Goal: Task Accomplishment & Management: Manage account settings

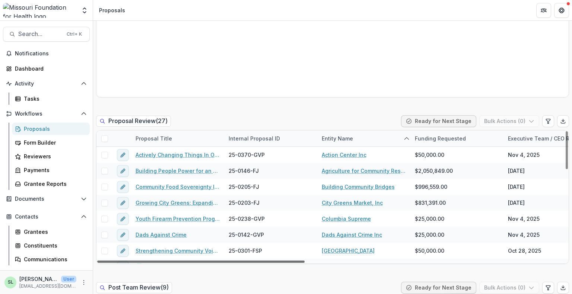
drag, startPoint x: 293, startPoint y: 261, endPoint x: 240, endPoint y: 265, distance: 52.6
click at [240, 263] on div at bounding box center [200, 262] width 207 height 2
click at [259, 138] on div "Internal Proposal ID" at bounding box center [254, 139] width 60 height 8
click at [252, 157] on input at bounding box center [254, 152] width 60 height 9
type input "**"
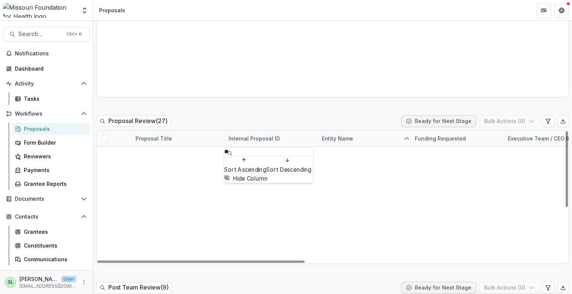
click at [268, 119] on div "Proposal Review ( 27 ) Ready for Next Stage Bulk Actions ( 0 )" at bounding box center [332, 122] width 473 height 15
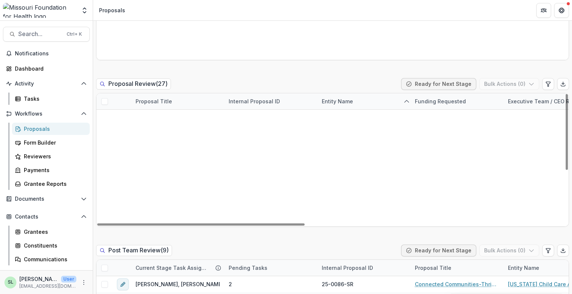
click at [105, 102] on span at bounding box center [104, 101] width 7 height 7
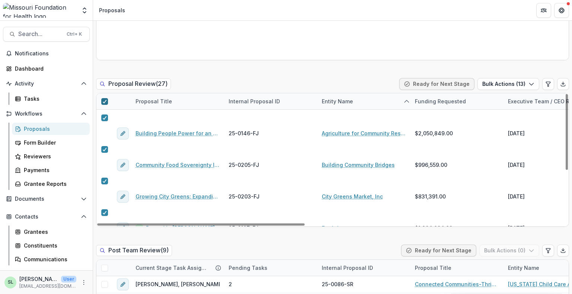
click at [105, 102] on icon at bounding box center [104, 102] width 4 height 4
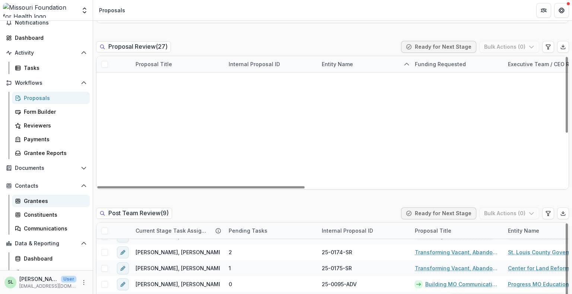
scroll to position [52, 0]
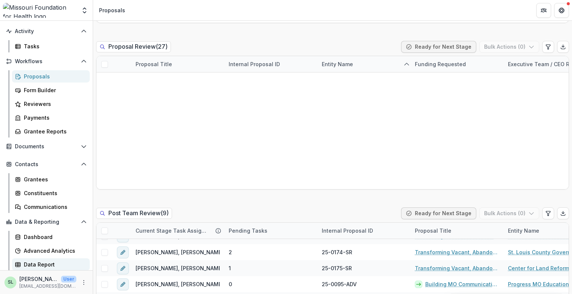
click at [37, 262] on div "Data Report" at bounding box center [54, 265] width 60 height 8
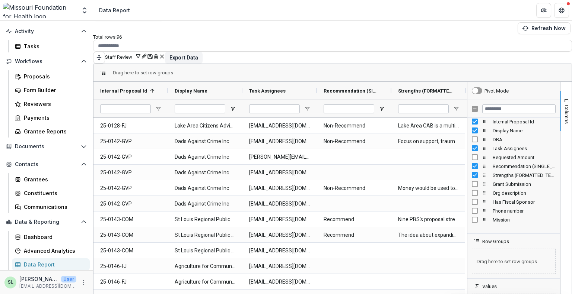
scroll to position [37, 0]
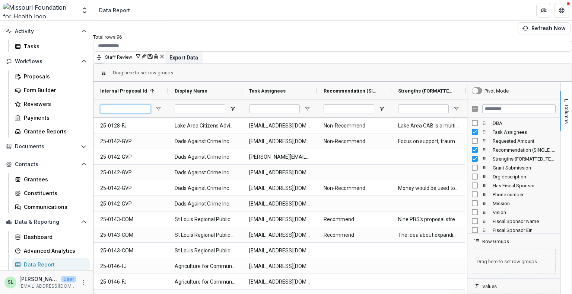
click at [132, 105] on input "Internal Proposal Id Filter Input" at bounding box center [125, 109] width 51 height 9
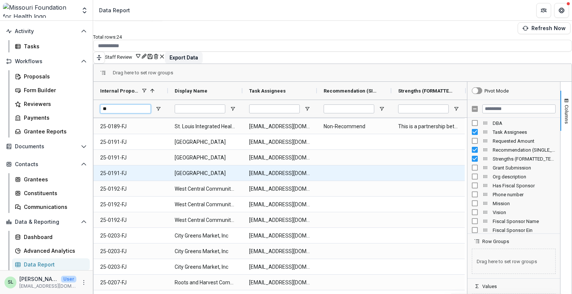
scroll to position [0, 0]
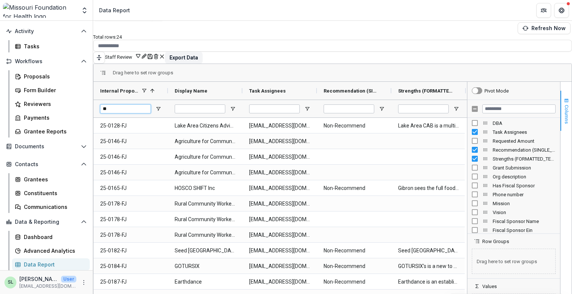
type input "**"
click at [563, 105] on span "Columns" at bounding box center [566, 114] width 6 height 19
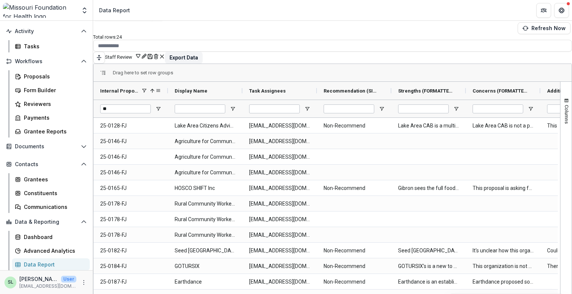
click at [155, 88] on span at bounding box center [152, 91] width 6 height 6
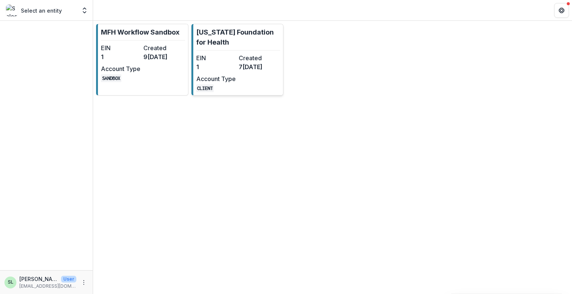
click at [214, 51] on link "Missouri Foundation for Health EIN 1 Created 7 months ago Account Type CLIENT" at bounding box center [237, 60] width 92 height 72
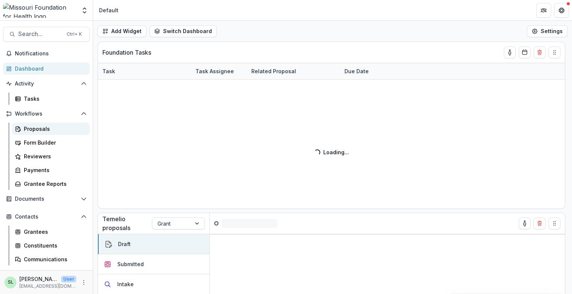
click at [34, 126] on div "Proposals" at bounding box center [54, 129] width 60 height 8
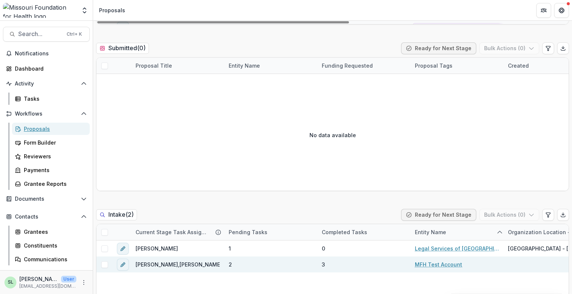
scroll to position [484, 0]
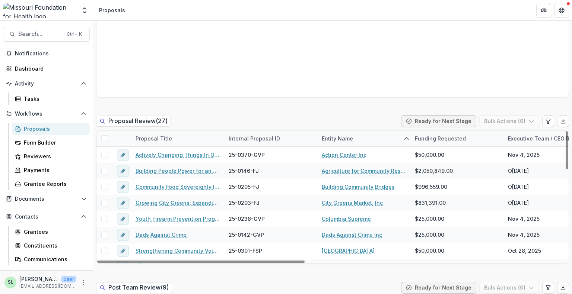
click at [252, 140] on div "Internal Proposal ID" at bounding box center [254, 139] width 60 height 8
click at [253, 155] on input at bounding box center [270, 155] width 89 height 12
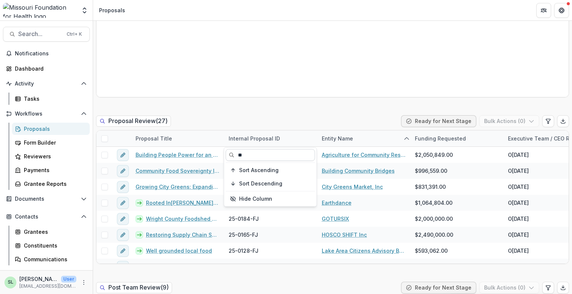
type input "**"
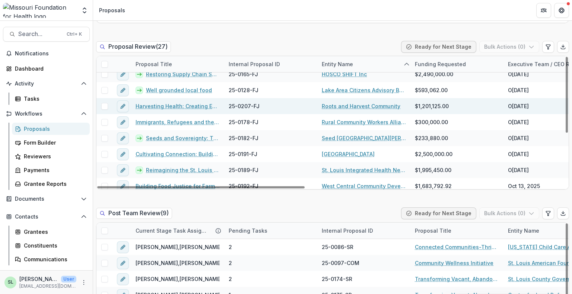
scroll to position [91, 0]
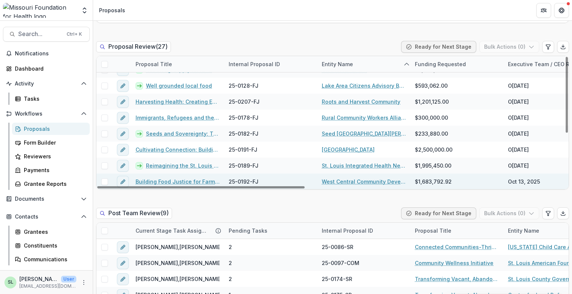
drag, startPoint x: 185, startPoint y: 184, endPoint x: 174, endPoint y: 181, distance: 11.6
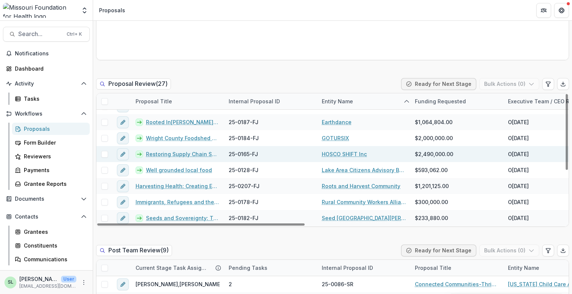
scroll to position [0, 0]
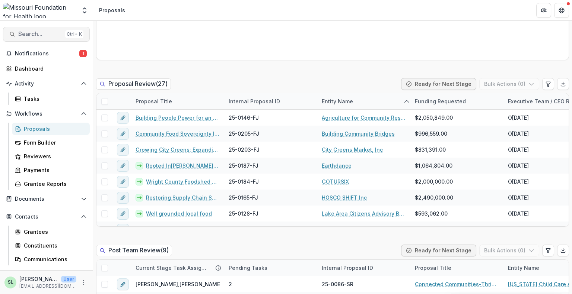
click at [36, 31] on span "Search..." at bounding box center [40, 34] width 44 height 7
click at [43, 35] on span "Search..." at bounding box center [40, 34] width 44 height 7
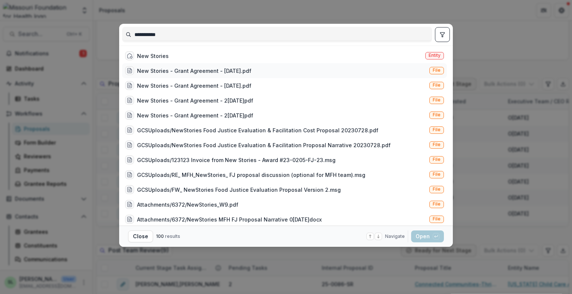
type input "**********"
click at [162, 51] on div "New Stories" at bounding box center [147, 55] width 44 height 9
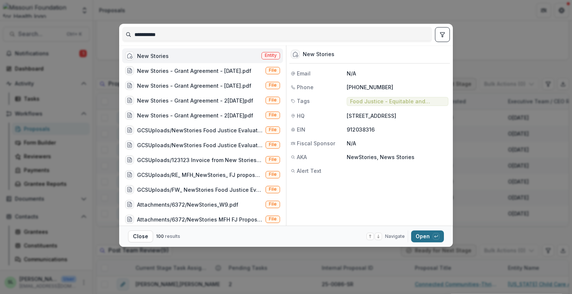
click at [437, 236] on icon "button" at bounding box center [436, 236] width 4 height 4
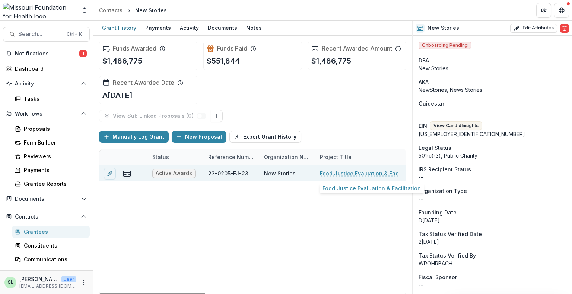
click at [352, 172] on link "Food Justice Evaluation & Facilitation" at bounding box center [362, 174] width 84 height 8
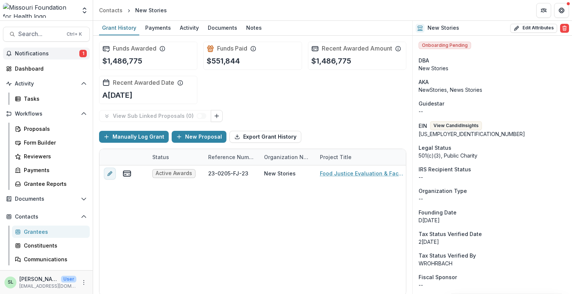
click at [33, 48] on button "Notifications 1" at bounding box center [46, 54] width 87 height 12
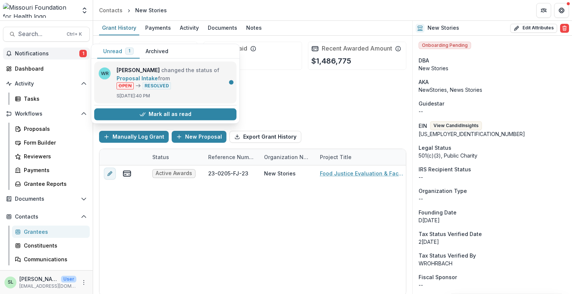
click at [158, 80] on link "Proposal Intake" at bounding box center [136, 78] width 41 height 6
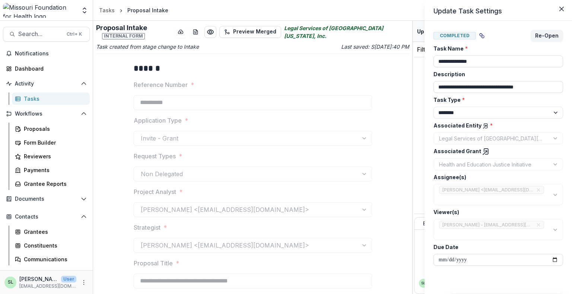
click at [29, 74] on div "**********" at bounding box center [286, 147] width 572 height 294
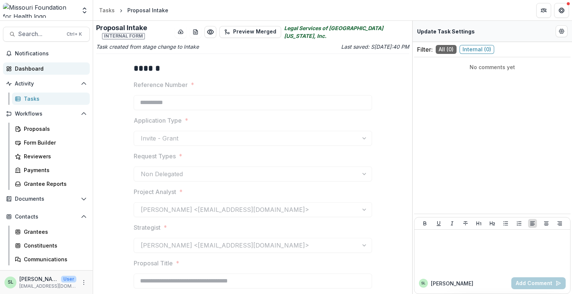
click at [31, 66] on div "Dashboard" at bounding box center [49, 69] width 69 height 8
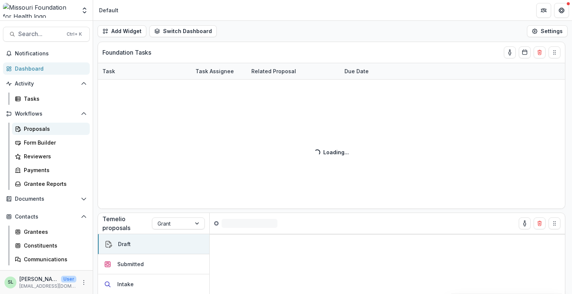
click at [32, 127] on div "Proposals" at bounding box center [54, 129] width 60 height 8
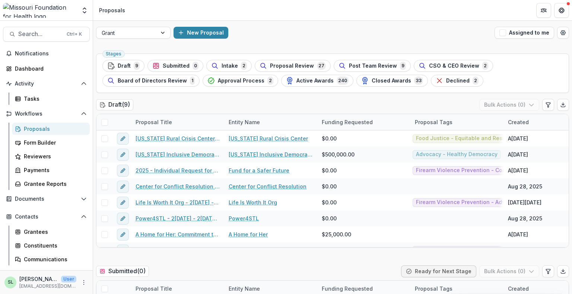
click at [33, 131] on div "Proposals" at bounding box center [54, 129] width 60 height 8
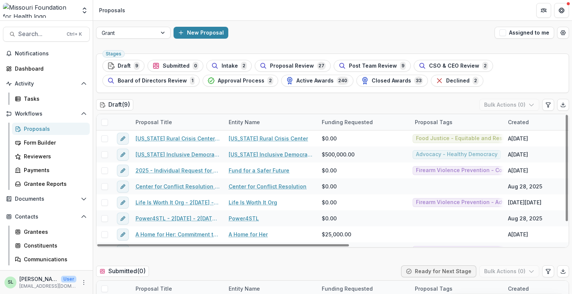
click at [510, 35] on button "Assigned to me" at bounding box center [524, 33] width 60 height 12
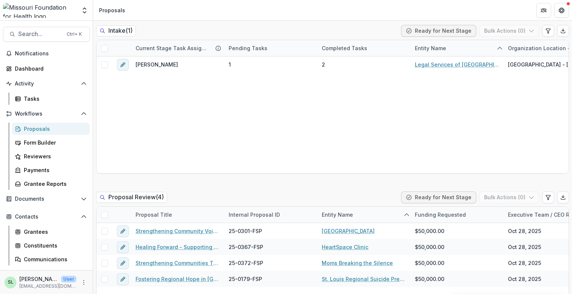
scroll to position [409, 0]
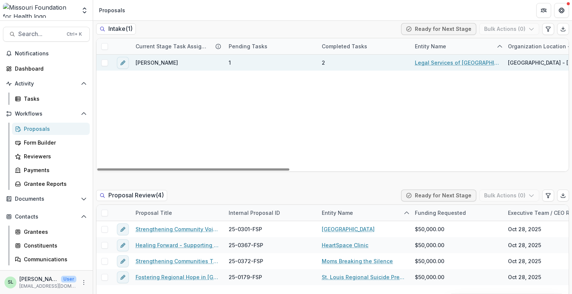
click at [444, 61] on link "Legal Services of [GEOGRAPHIC_DATA][US_STATE], Inc." at bounding box center [457, 63] width 84 height 8
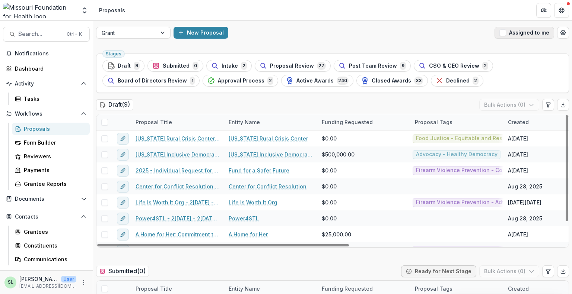
click at [514, 33] on button "Assigned to me" at bounding box center [524, 33] width 60 height 12
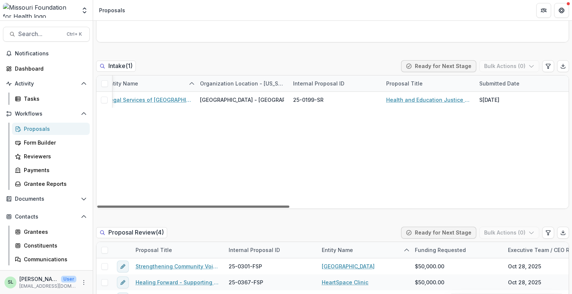
scroll to position [0, 315]
drag, startPoint x: 277, startPoint y: 206, endPoint x: 405, endPoint y: 227, distance: 130.1
click at [289, 208] on div at bounding box center [193, 207] width 192 height 2
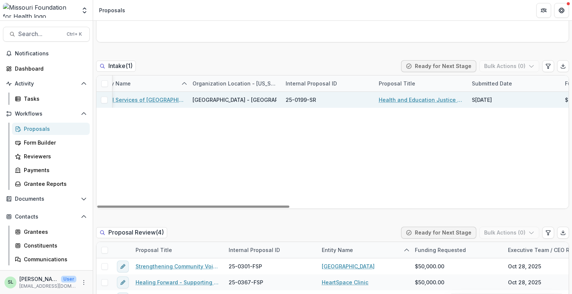
click at [407, 99] on link "Health and Education Justice Initiative" at bounding box center [421, 100] width 84 height 8
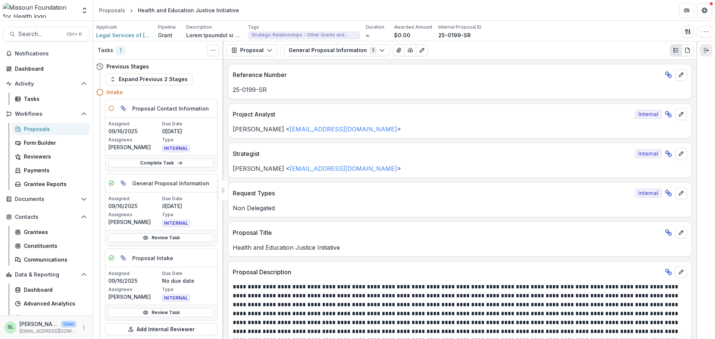
click at [571, 54] on button "Expand right" at bounding box center [706, 50] width 12 height 12
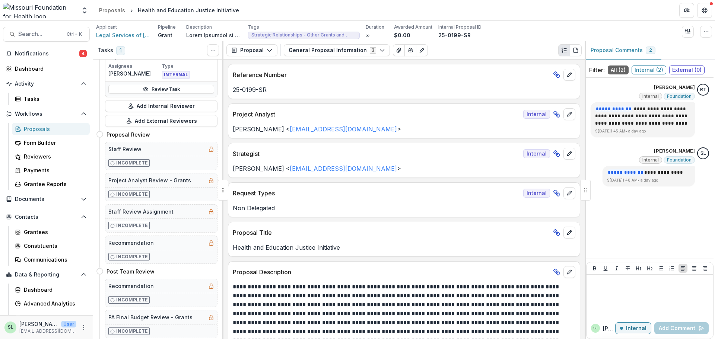
scroll to position [298, 0]
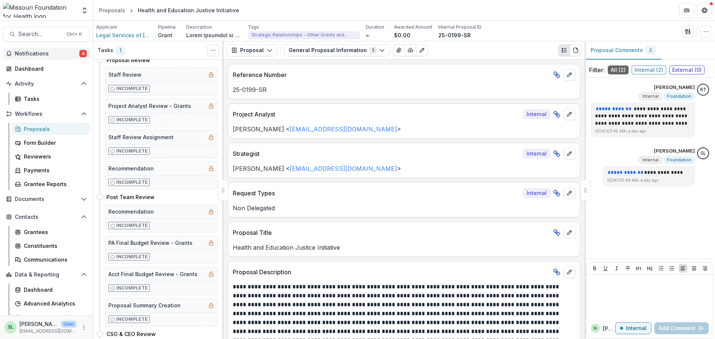
click at [63, 54] on span "Notifications" at bounding box center [47, 54] width 64 height 6
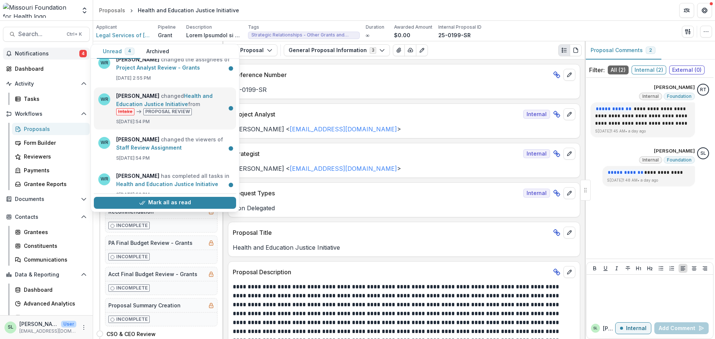
scroll to position [21, 0]
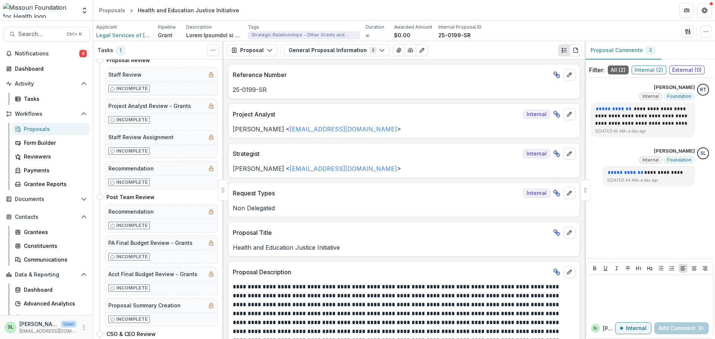
click at [408, 90] on p "25-0199-SR" at bounding box center [404, 89] width 342 height 9
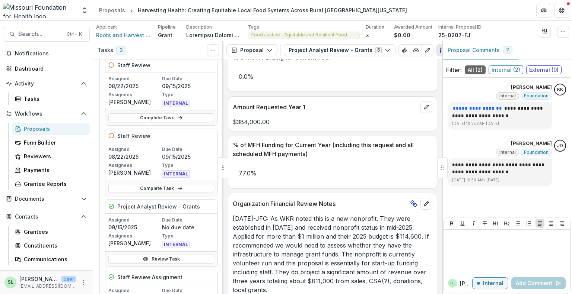
scroll to position [1191, 0]
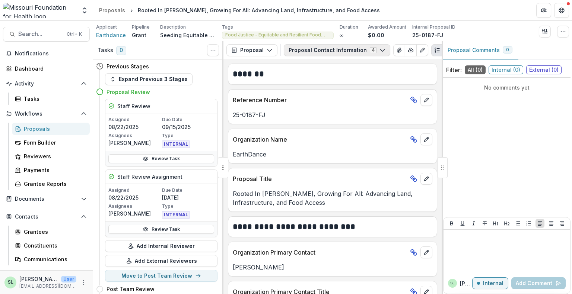
click at [304, 53] on button "Proposal Contact Information 4" at bounding box center [337, 50] width 106 height 12
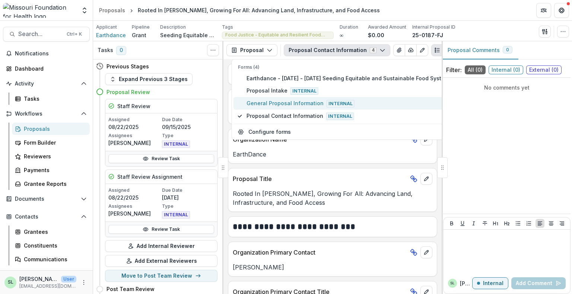
click at [289, 103] on span "General Proposal Information Internal" at bounding box center [348, 103] width 205 height 8
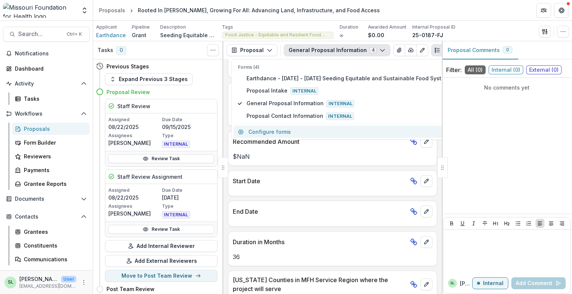
scroll to position [595, 0]
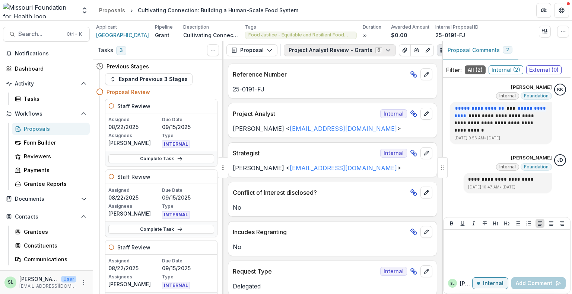
click at [357, 50] on button "Project Analyst Review - Grants 6" at bounding box center [340, 50] width 112 height 12
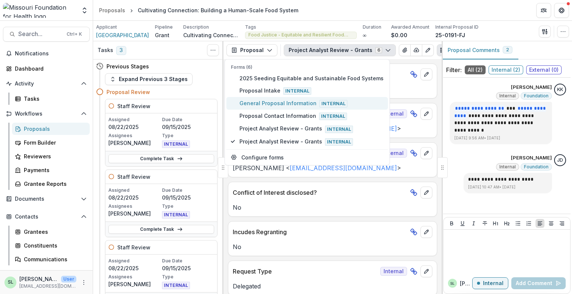
click at [293, 103] on span "General Proposal Information Internal" at bounding box center [311, 103] width 144 height 8
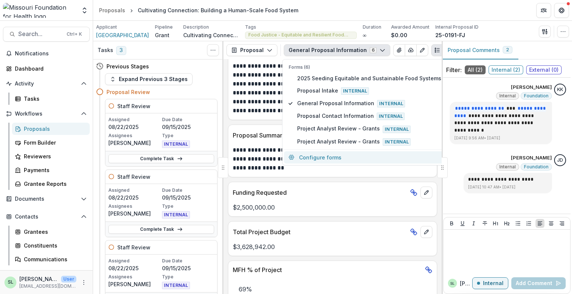
scroll to position [298, 0]
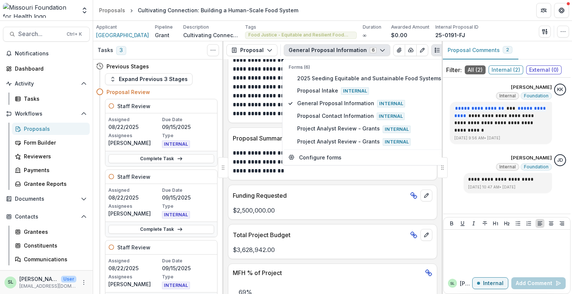
click at [319, 200] on p "Funding Requested" at bounding box center [320, 195] width 174 height 9
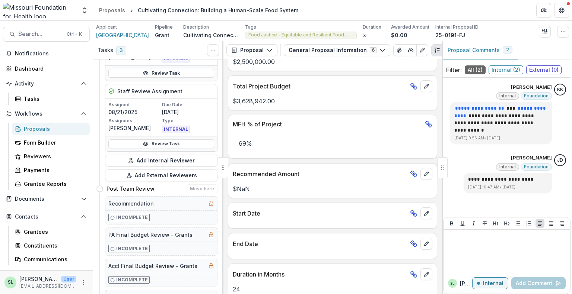
scroll to position [223, 0]
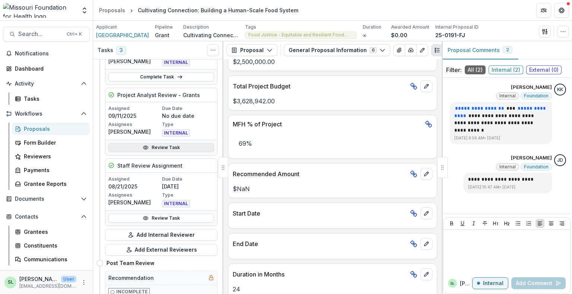
click at [153, 147] on link "Review Task" at bounding box center [161, 147] width 106 height 9
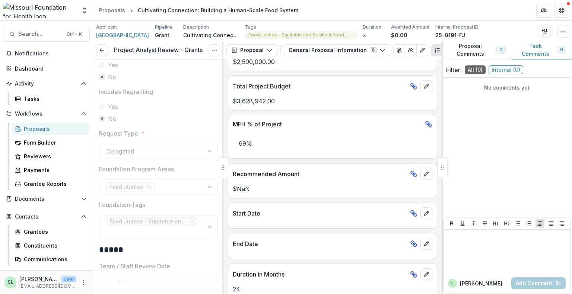
scroll to position [223, 0]
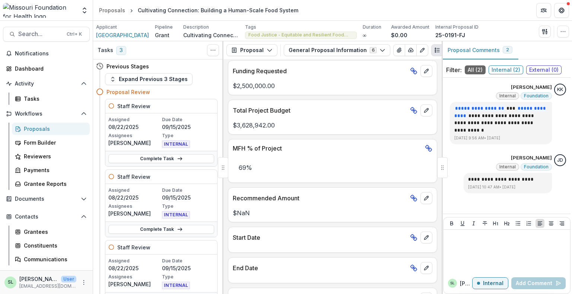
scroll to position [409, 0]
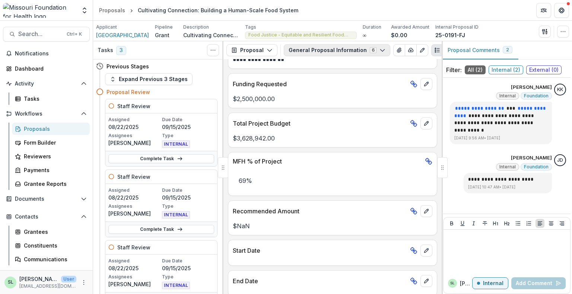
click at [329, 50] on button "General Proposal Information 6" at bounding box center [337, 50] width 106 height 12
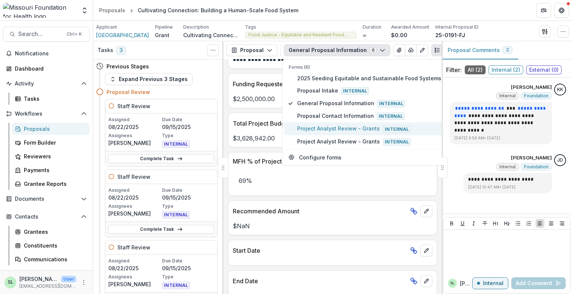
click at [319, 128] on span "Project Analyst Review - Grants Internal" at bounding box center [369, 129] width 144 height 8
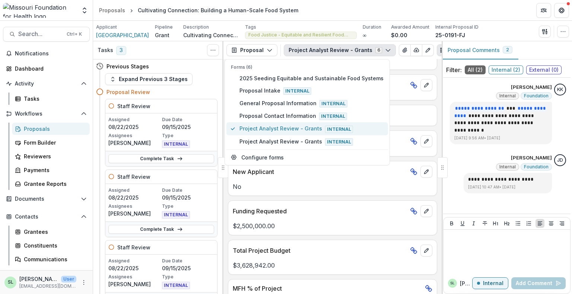
scroll to position [421, 0]
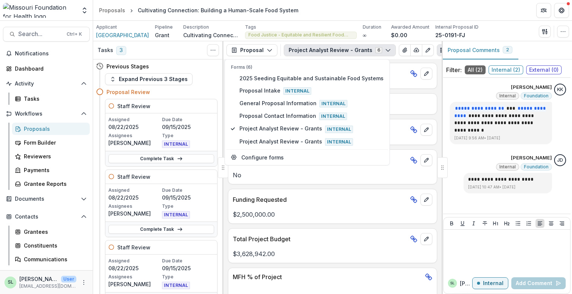
click at [354, 235] on p "Total Project Budget" at bounding box center [320, 239] width 174 height 9
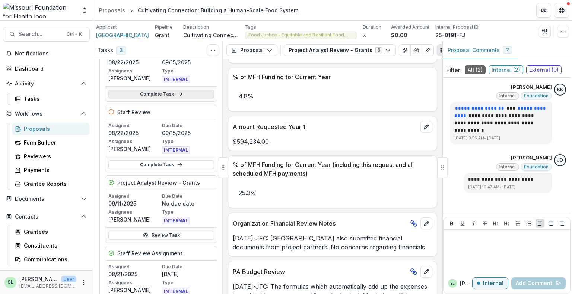
scroll to position [186, 0]
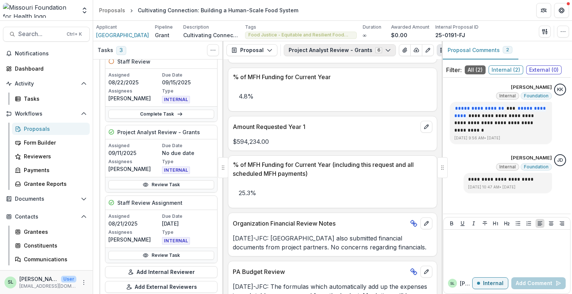
click at [385, 47] on icon "button" at bounding box center [388, 50] width 6 height 6
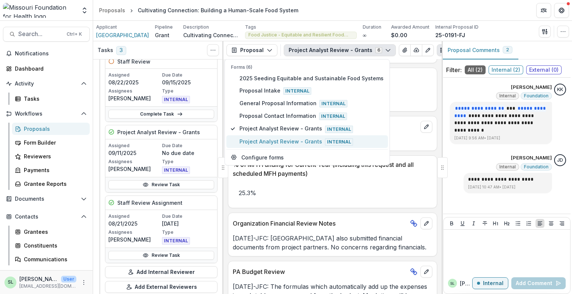
click at [302, 138] on span "Project Analyst Review - Grants Internal" at bounding box center [311, 142] width 144 height 8
click at [319, 135] on button "Project Analyst Review - Grants Internal" at bounding box center [307, 141] width 162 height 13
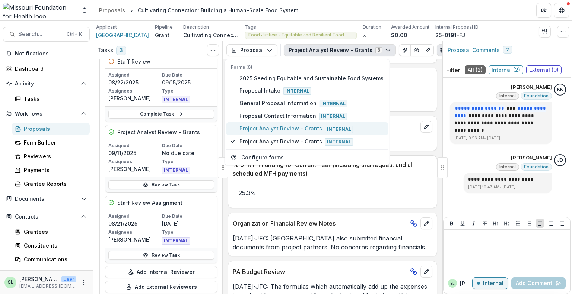
click at [316, 128] on span "Project Analyst Review - Grants Internal" at bounding box center [311, 129] width 144 height 8
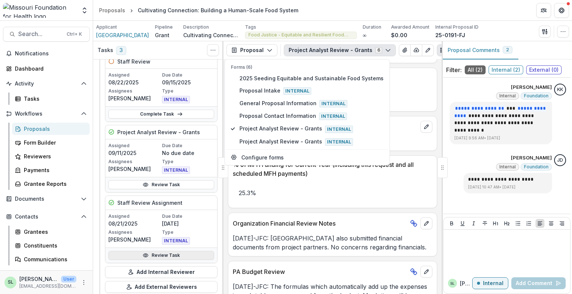
click at [153, 256] on link "Review Task" at bounding box center [161, 255] width 106 height 9
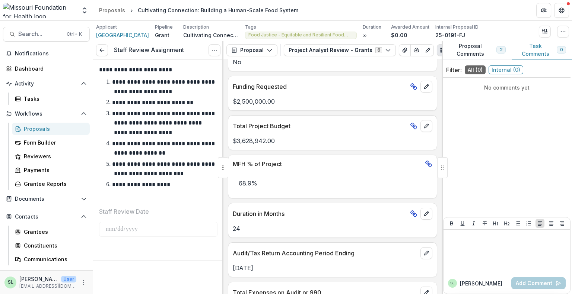
scroll to position [528, 0]
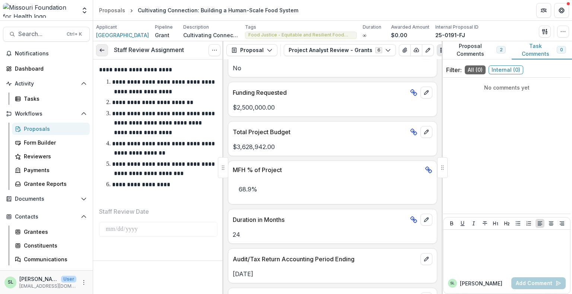
click at [100, 51] on icon at bounding box center [102, 50] width 6 height 6
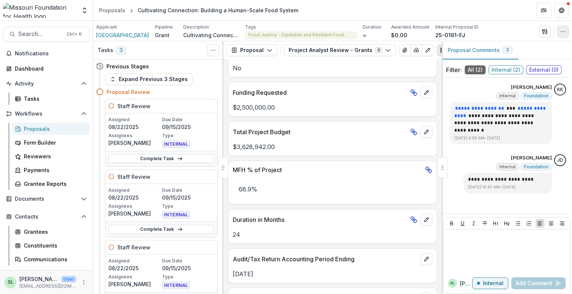
click at [560, 28] on button "button" at bounding box center [563, 32] width 12 height 12
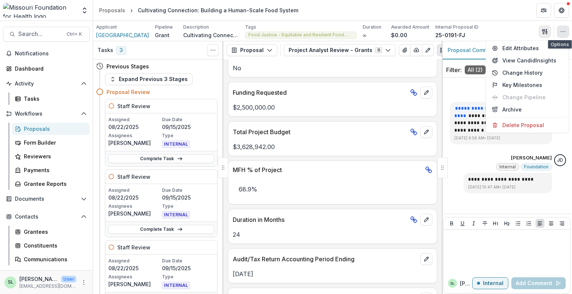
click at [544, 31] on icon "button" at bounding box center [543, 31] width 3 height 5
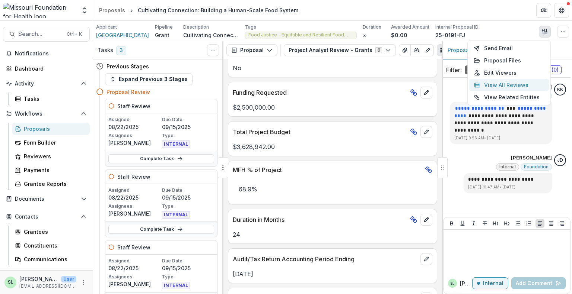
click at [507, 82] on button "View All Reviews" at bounding box center [509, 85] width 80 height 12
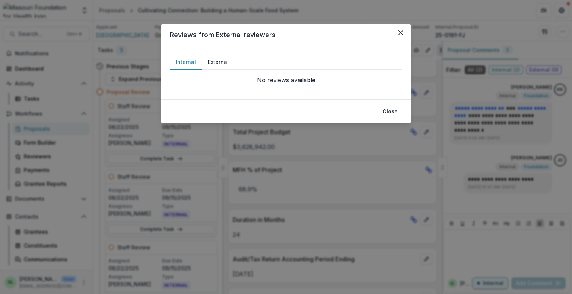
click at [215, 60] on button "External" at bounding box center [218, 62] width 33 height 15
click at [405, 34] on button "Close" at bounding box center [401, 33] width 12 height 12
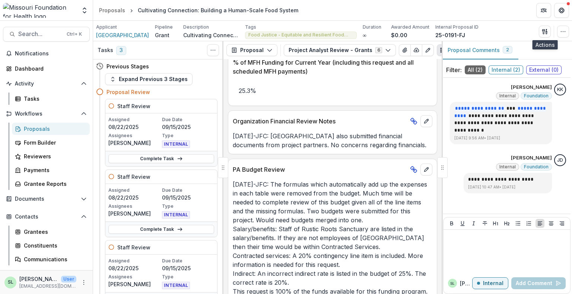
scroll to position [1310, 0]
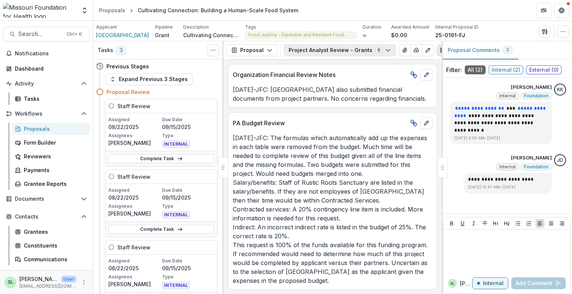
click at [360, 47] on button "Project Analyst Review - Grants 6" at bounding box center [340, 50] width 112 height 12
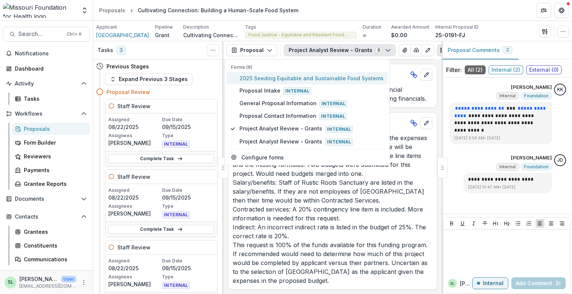
click at [271, 79] on span "2025 Seeding Equitable and Sustainable Food Systems" at bounding box center [311, 78] width 144 height 8
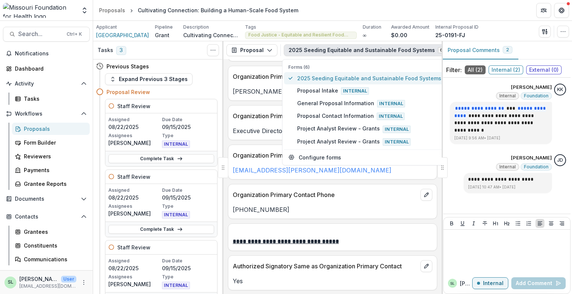
scroll to position [1384, 0]
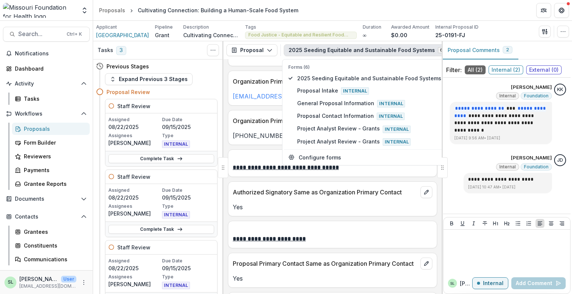
click at [332, 226] on p at bounding box center [332, 230] width 199 height 9
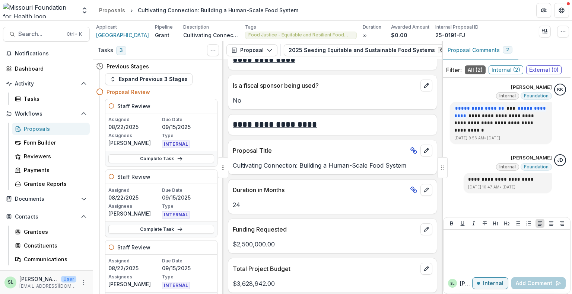
scroll to position [1942, 0]
click at [439, 171] on div at bounding box center [442, 167] width 10 height 21
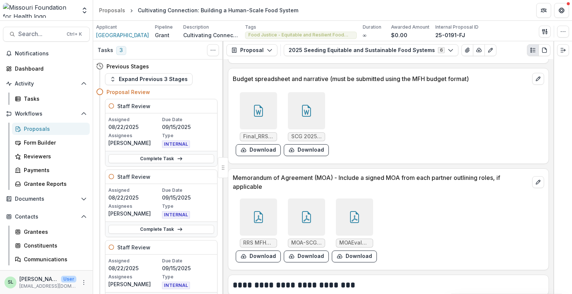
scroll to position [2419, 0]
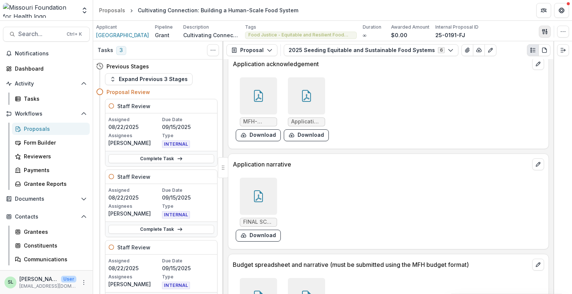
click at [541, 30] on button "button" at bounding box center [545, 32] width 12 height 12
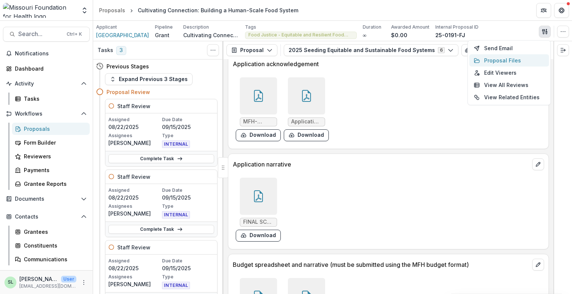
click at [507, 60] on button "Proposal Files" at bounding box center [509, 60] width 80 height 12
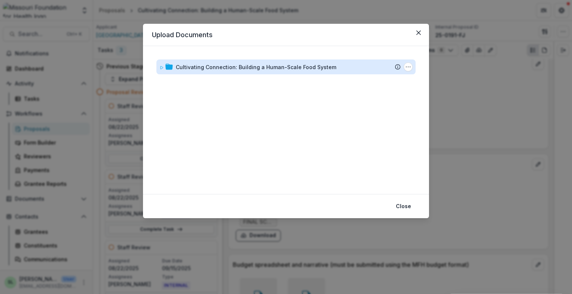
click at [197, 65] on div "Cultivating Connection: Building a Human-Scale Food System" at bounding box center [256, 67] width 160 height 8
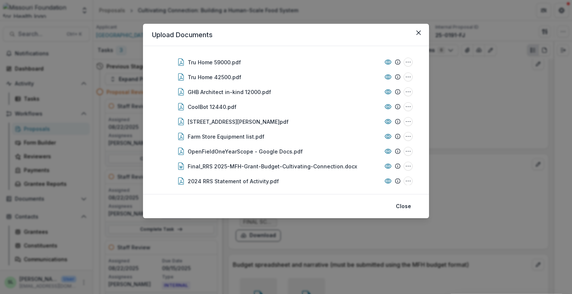
scroll to position [72, 0]
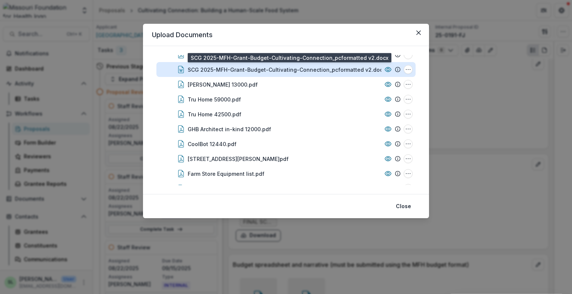
click at [333, 70] on div "SCG 2025-MFH-Grant-Budget-Cultivating-Connection_pcformatted v2.docx" at bounding box center [287, 70] width 198 height 8
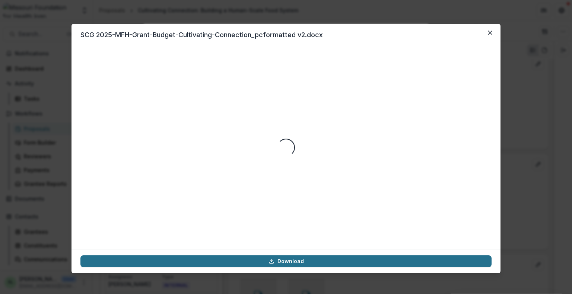
click at [304, 262] on link "Download" at bounding box center [285, 262] width 411 height 12
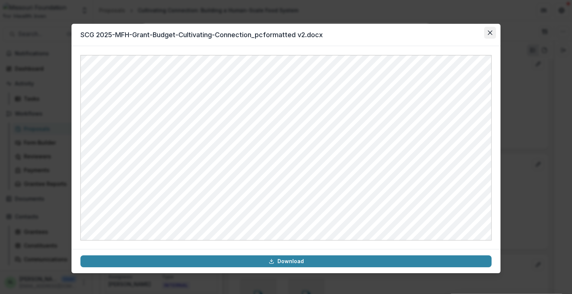
click at [491, 29] on button "Close" at bounding box center [490, 33] width 12 height 12
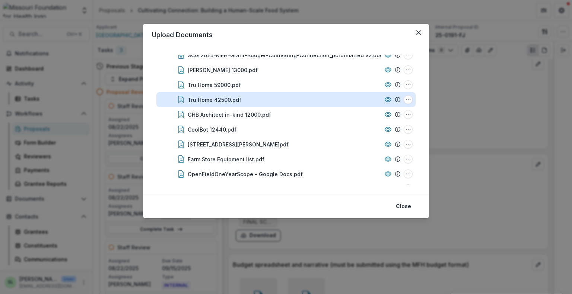
scroll to position [183, 0]
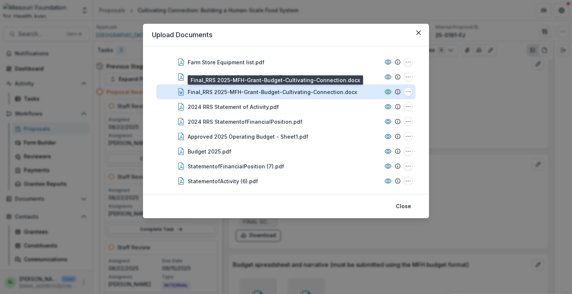
click at [302, 94] on div "Final_RRS 2025-MFH-Grant-Budget-Cultivating-Connection.docx" at bounding box center [272, 92] width 169 height 8
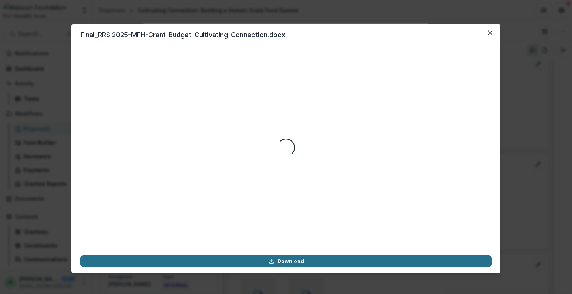
click at [311, 260] on link "Download" at bounding box center [285, 262] width 411 height 12
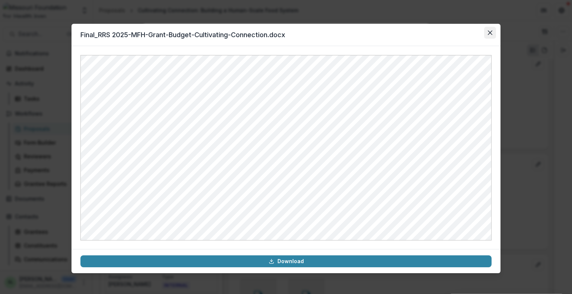
click at [489, 32] on icon "Close" at bounding box center [490, 33] width 4 height 4
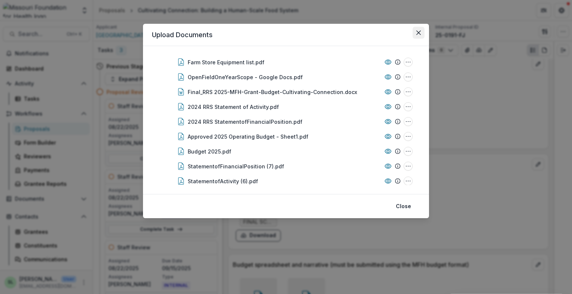
click at [419, 35] on icon "Close" at bounding box center [418, 33] width 4 height 4
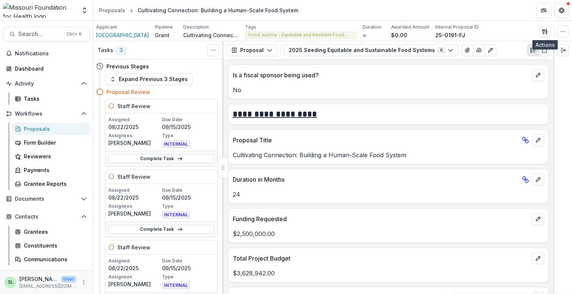
scroll to position [2084, 0]
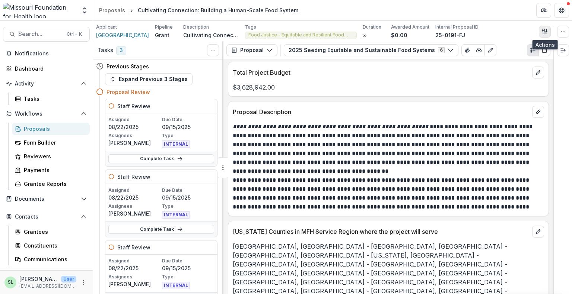
click at [542, 29] on icon "button" at bounding box center [545, 32] width 6 height 6
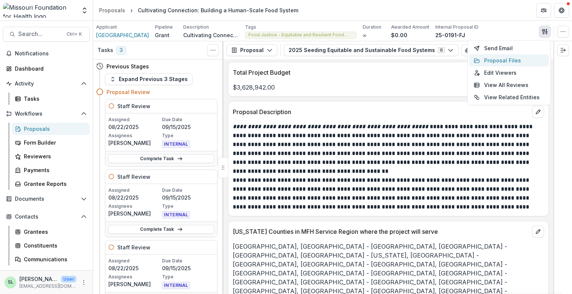
click at [507, 59] on button "Proposal Files" at bounding box center [509, 60] width 80 height 12
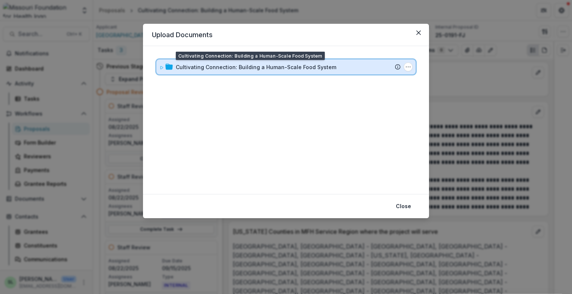
click at [277, 63] on div "Cultivating Connection: Building a Human-Scale Food System Submission Temelio P…" at bounding box center [285, 67] width 259 height 15
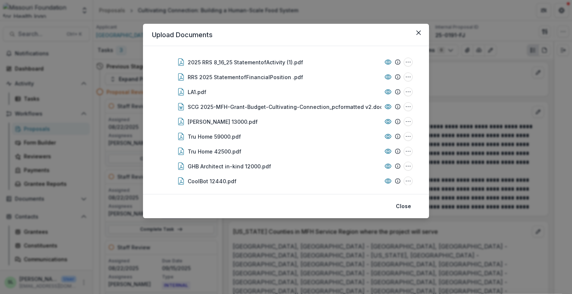
scroll to position [0, 0]
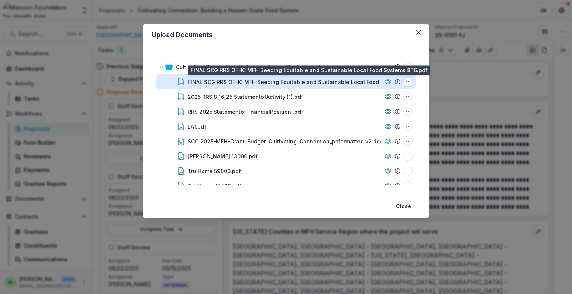
click at [282, 79] on div "FINAL SCG RRS OFHC MFH Seeding Equitable and Sustainable Local Food Systems 8.1…" at bounding box center [306, 82] width 237 height 8
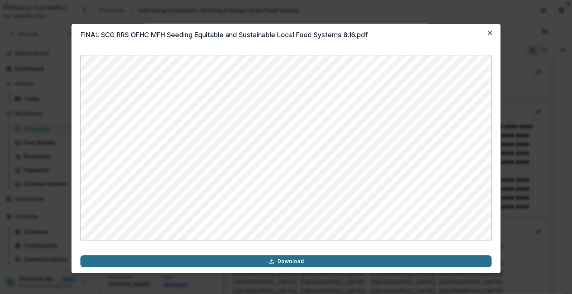
click at [301, 267] on link "Download" at bounding box center [285, 262] width 411 height 12
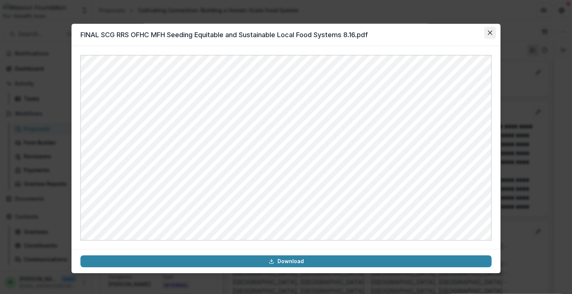
click at [489, 33] on button "Close" at bounding box center [490, 33] width 12 height 12
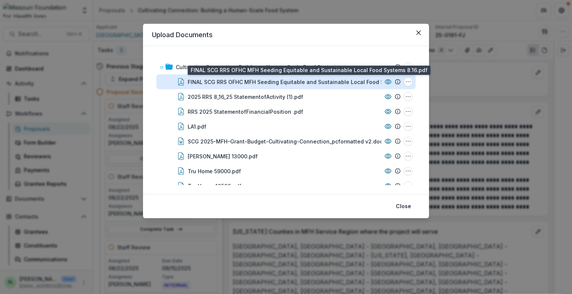
click at [288, 84] on div "FINAL SCG RRS OFHC MFH Seeding Equitable and Sustainable Local Food Systems 8.1…" at bounding box center [306, 82] width 237 height 8
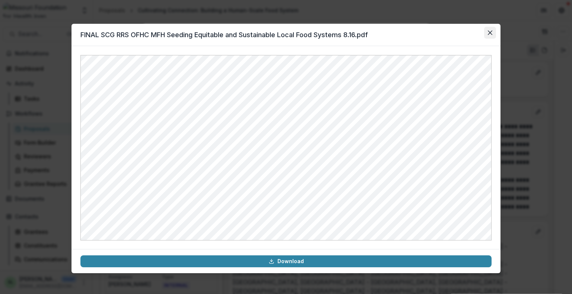
click at [491, 32] on icon "Close" at bounding box center [490, 33] width 4 height 4
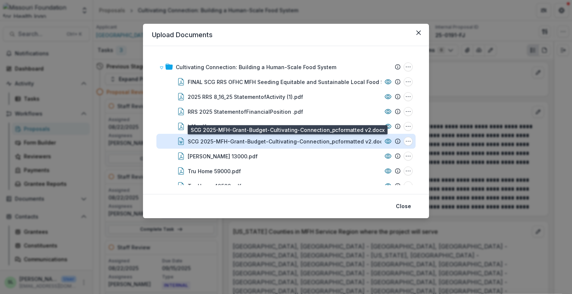
click at [292, 144] on div "SCG 2025-MFH-Grant-Budget-Cultivating-Connection_pcformatted v2.docx" at bounding box center [287, 142] width 198 height 8
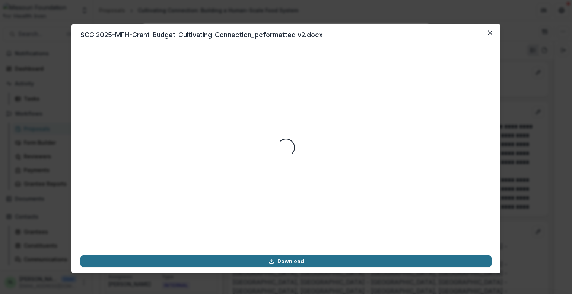
click at [305, 264] on link "Download" at bounding box center [285, 262] width 411 height 12
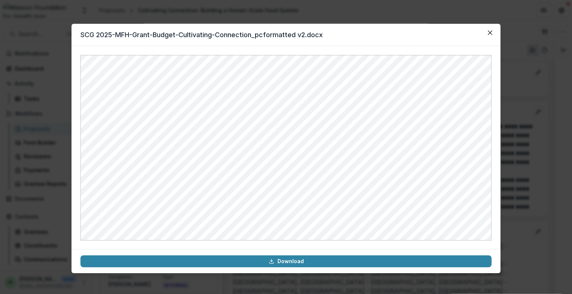
drag, startPoint x: 493, startPoint y: 35, endPoint x: 487, endPoint y: 39, distance: 7.3
click at [493, 35] on button "Close" at bounding box center [490, 33] width 12 height 12
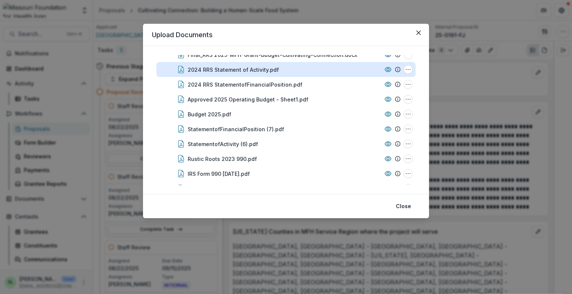
scroll to position [146, 0]
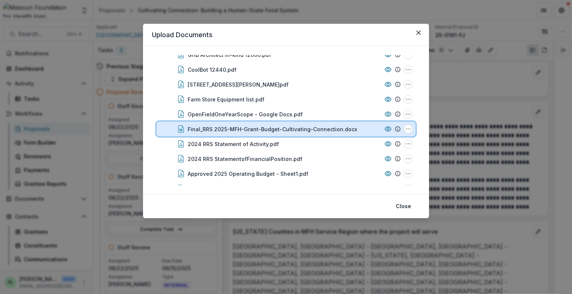
click at [387, 127] on icon at bounding box center [387, 128] width 7 height 7
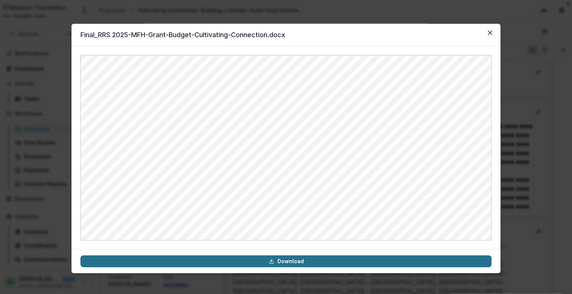
click at [314, 262] on link "Download" at bounding box center [285, 262] width 411 height 12
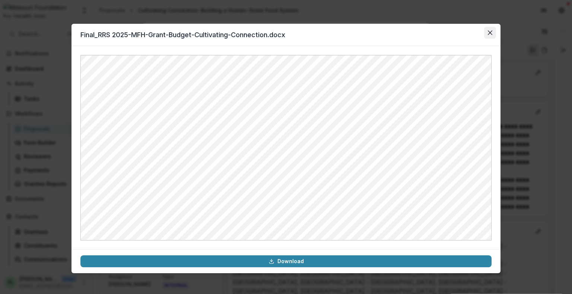
click at [490, 35] on button "Close" at bounding box center [490, 33] width 12 height 12
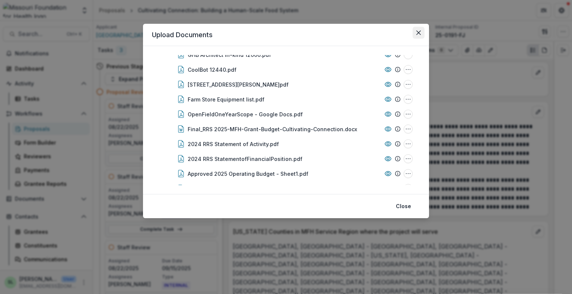
click at [423, 32] on button "Close" at bounding box center [418, 33] width 12 height 12
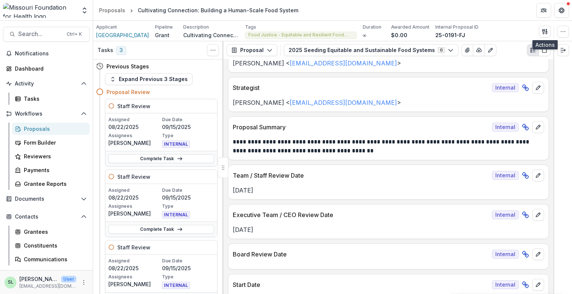
scroll to position [447, 0]
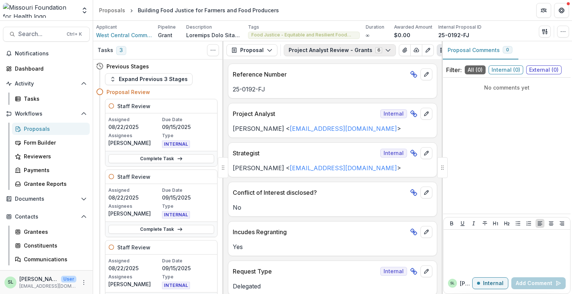
click at [327, 49] on button "Project Analyst Review - Grants 6" at bounding box center [340, 50] width 112 height 12
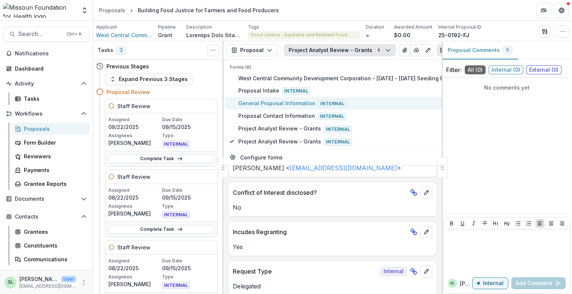
click at [272, 98] on button "General Proposal Information Internal" at bounding box center [388, 103] width 326 height 13
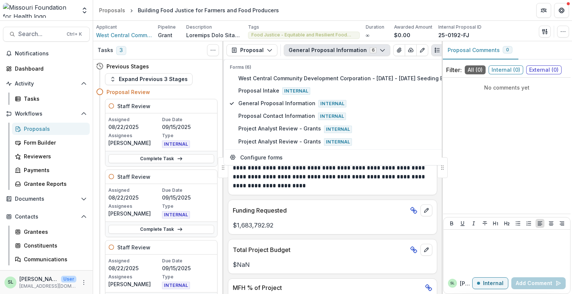
scroll to position [372, 0]
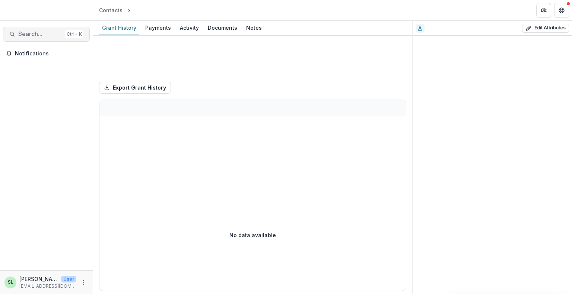
click at [33, 35] on span "Search..." at bounding box center [40, 34] width 44 height 7
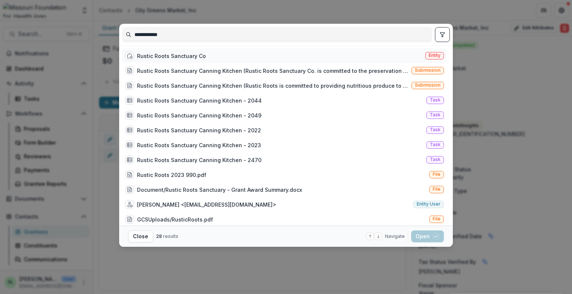
type input "**********"
click at [430, 58] on span "Entity" at bounding box center [434, 55] width 19 height 7
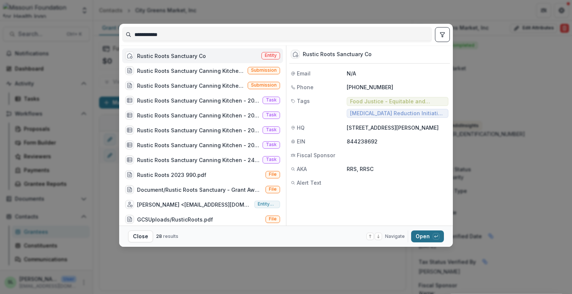
click at [426, 238] on button "Open with enter key" at bounding box center [427, 237] width 33 height 12
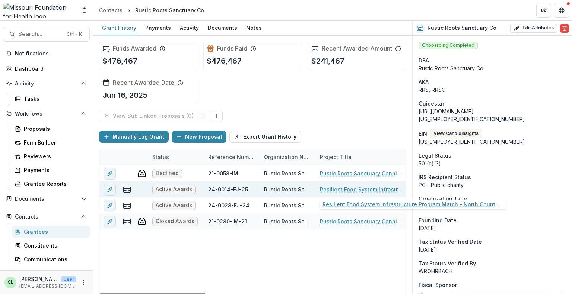
click at [355, 188] on link "Resilient Food System Infrastructure Program Match - North County Harvest Hub" at bounding box center [362, 190] width 84 height 8
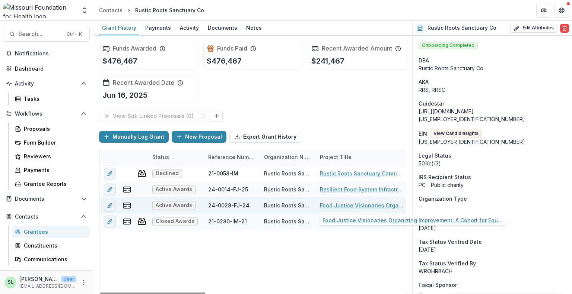
click at [351, 203] on link "Food Justice Visionaries Organizing Improvement: A Cohort for Equitable Systems" at bounding box center [362, 206] width 84 height 8
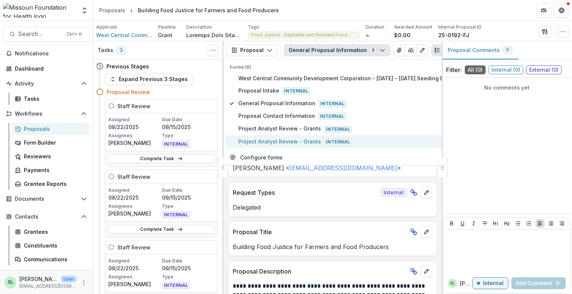
scroll to position [372, 0]
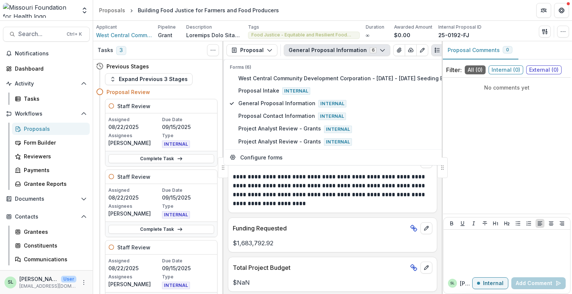
click at [526, 147] on div "No comments yet" at bounding box center [506, 146] width 127 height 130
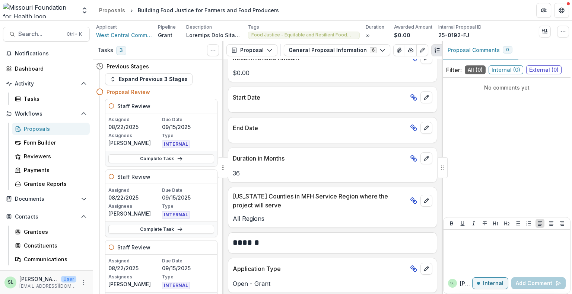
scroll to position [186, 0]
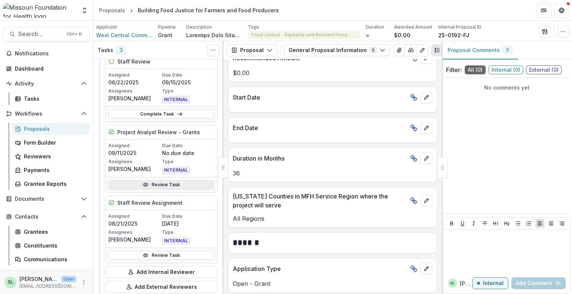
click at [156, 183] on link "Review Task" at bounding box center [161, 185] width 106 height 9
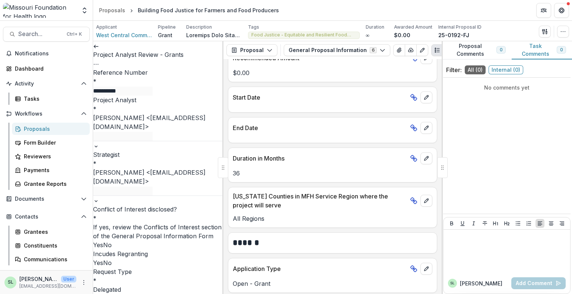
click at [95, 48] on polyline at bounding box center [94, 46] width 1 height 3
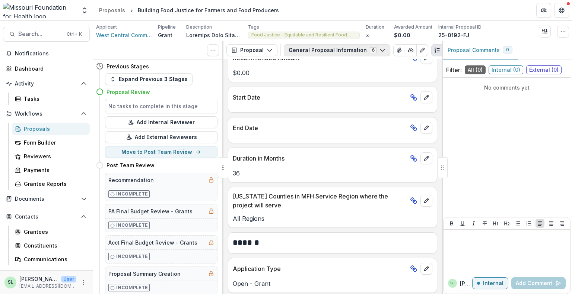
click at [345, 52] on button "General Proposal Information 6" at bounding box center [337, 50] width 106 height 12
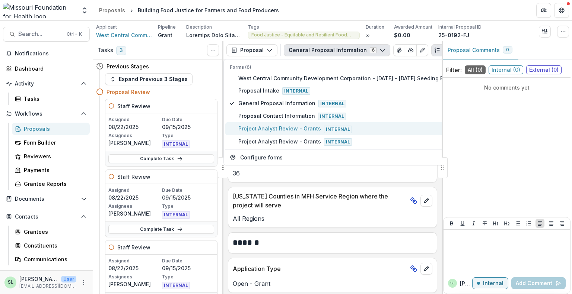
click at [316, 128] on span "Project Analyst Review - Grants Internal" at bounding box center [392, 129] width 308 height 8
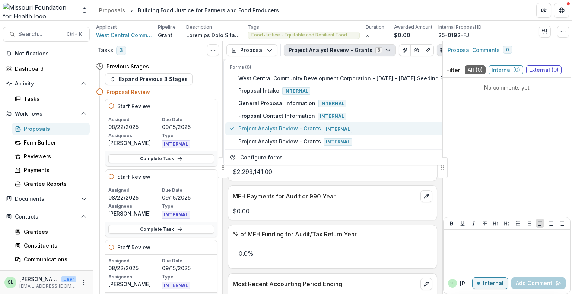
scroll to position [693, 0]
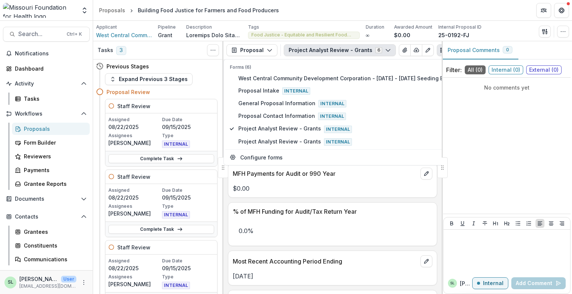
click at [361, 203] on div "% of MFH Funding for Audit/Tax Return Year" at bounding box center [332, 209] width 208 height 13
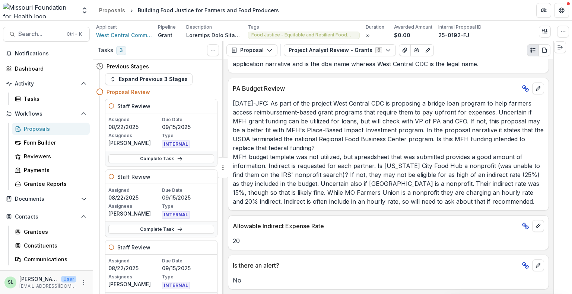
scroll to position [1338, 0]
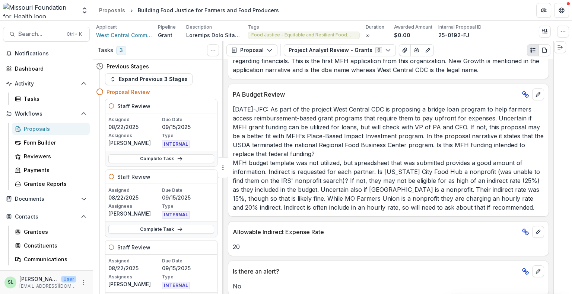
click at [542, 25] on div "Applicant West Central Community Development Corporation Pipeline Grant Descrip…" at bounding box center [332, 31] width 473 height 15
click at [541, 29] on button "button" at bounding box center [545, 32] width 12 height 12
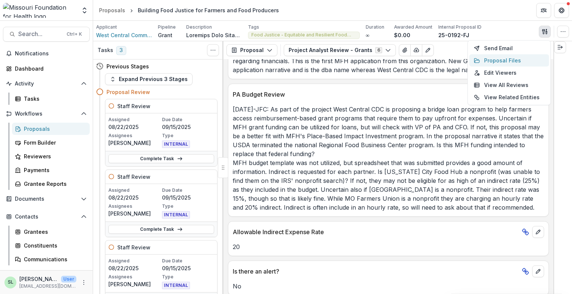
click at [500, 61] on button "Proposal Files" at bounding box center [509, 60] width 80 height 12
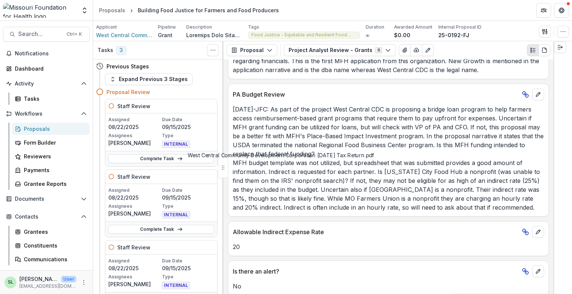
scroll to position [94, 0]
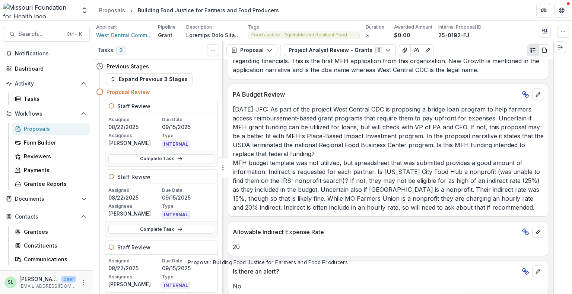
scroll to position [0, 0]
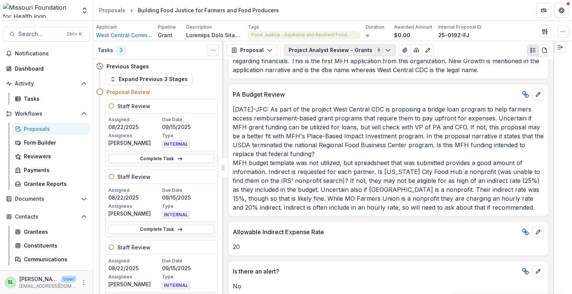
click at [358, 47] on button "Project Analyst Review - Grants 6" at bounding box center [340, 50] width 112 height 12
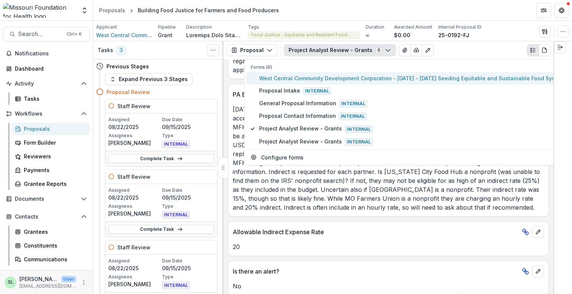
click at [347, 76] on span "West Central Community Development Corporation - 2025 - 2025 Seeding Equitable …" at bounding box center [413, 78] width 308 height 8
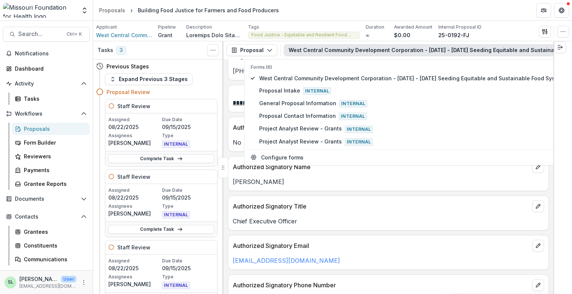
click at [397, 202] on p "Authorized Signatory Title" at bounding box center [381, 206] width 296 height 9
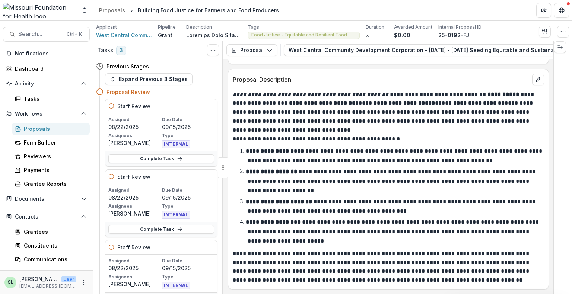
scroll to position [2380, 0]
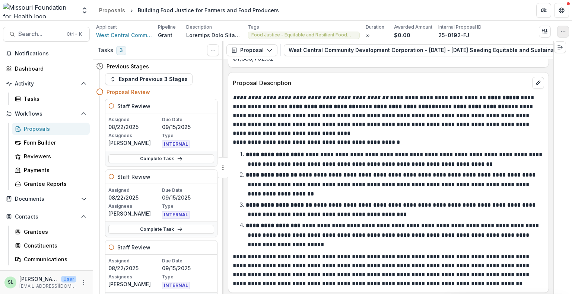
click at [567, 35] on button "button" at bounding box center [563, 32] width 12 height 12
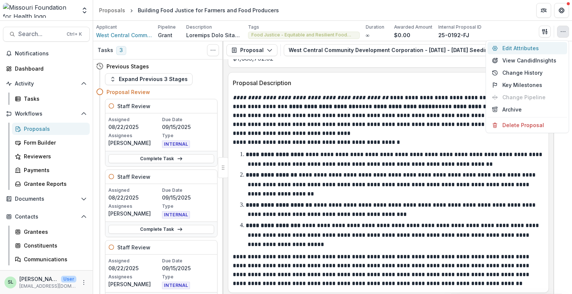
click at [526, 49] on button "Edit Attributes" at bounding box center [527, 48] width 80 height 12
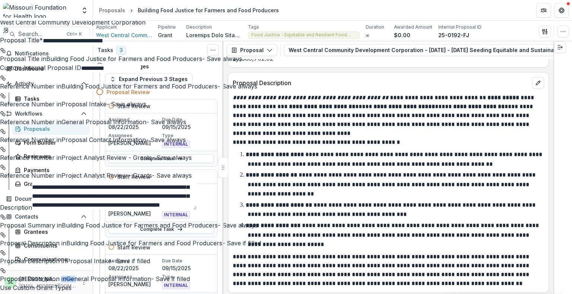
scroll to position [1182, 0]
click at [6, 6] on button "Close" at bounding box center [3, 4] width 6 height 9
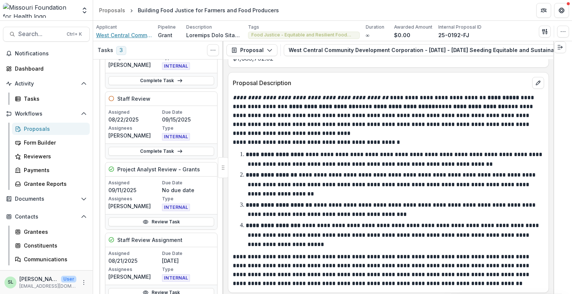
scroll to position [186, 0]
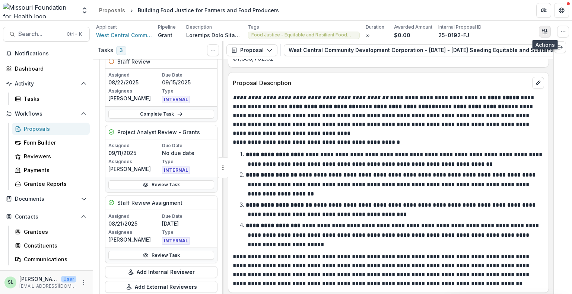
click at [547, 33] on icon "button" at bounding box center [545, 32] width 6 height 6
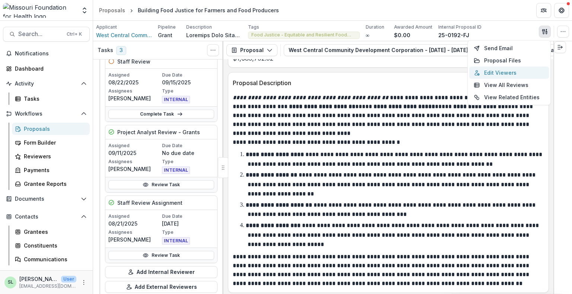
click at [514, 71] on button "Edit Viewers" at bounding box center [509, 73] width 80 height 12
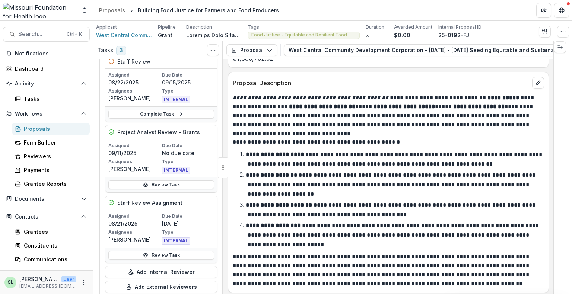
click at [352, 294] on header "Edit Proposal Viewers" at bounding box center [286, 298] width 572 height 9
click at [546, 32] on icon "button" at bounding box center [545, 32] width 6 height 6
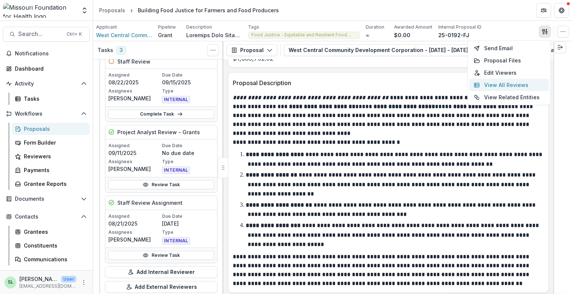
click at [505, 79] on button "View All Reviews" at bounding box center [509, 85] width 80 height 12
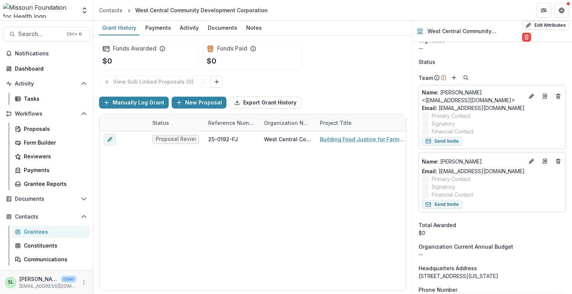
scroll to position [335, 0]
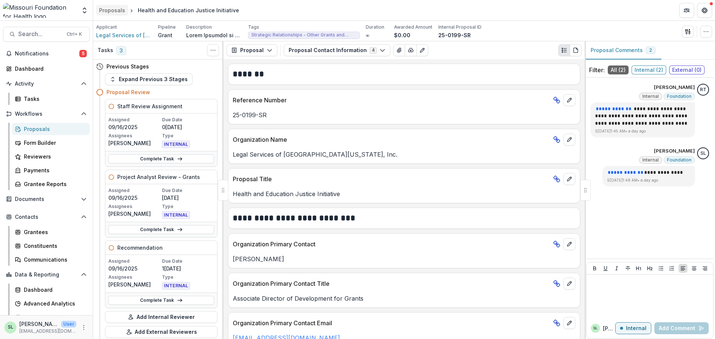
click at [112, 13] on div "Proposals" at bounding box center [112, 10] width 26 height 8
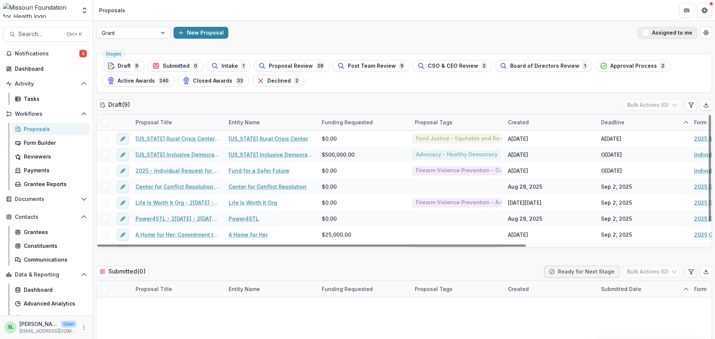
click at [656, 35] on button "Assigned to me" at bounding box center [667, 33] width 60 height 12
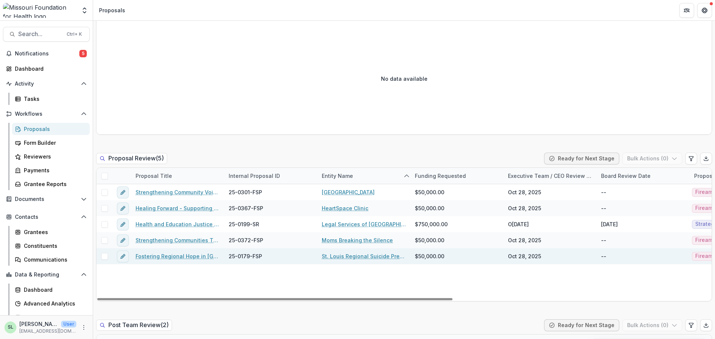
scroll to position [484, 0]
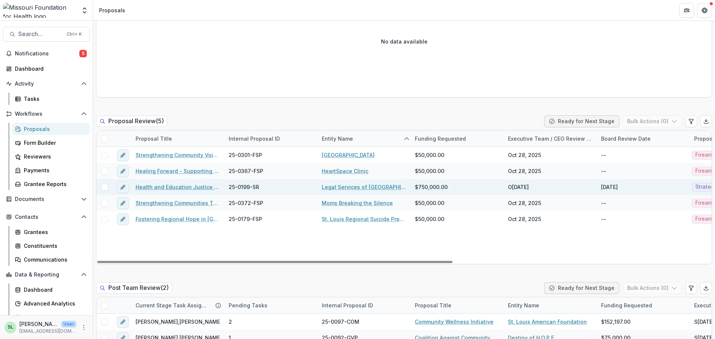
click at [105, 186] on span at bounding box center [104, 187] width 7 height 7
click at [641, 121] on button "Bulk Actions ( 1 )" at bounding box center [652, 121] width 58 height 12
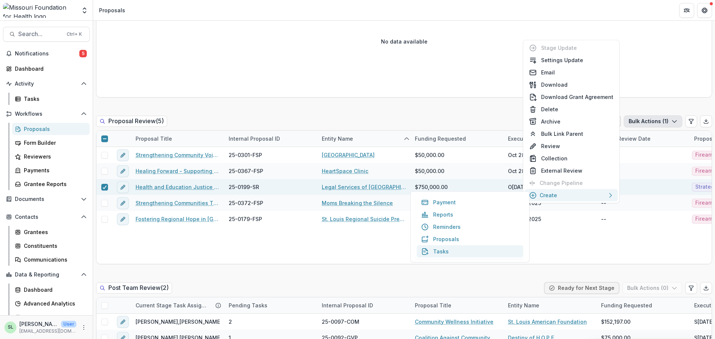
click at [446, 248] on button "Tasks" at bounding box center [469, 251] width 106 height 12
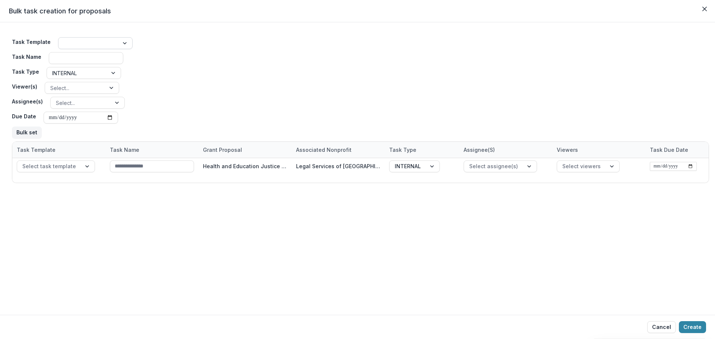
click at [77, 40] on div at bounding box center [89, 43] width 50 height 9
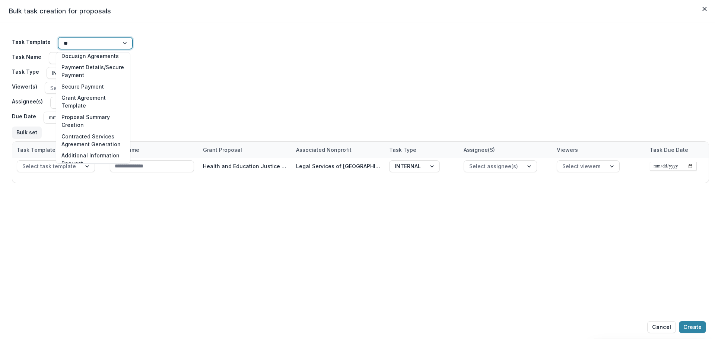
scroll to position [115, 0]
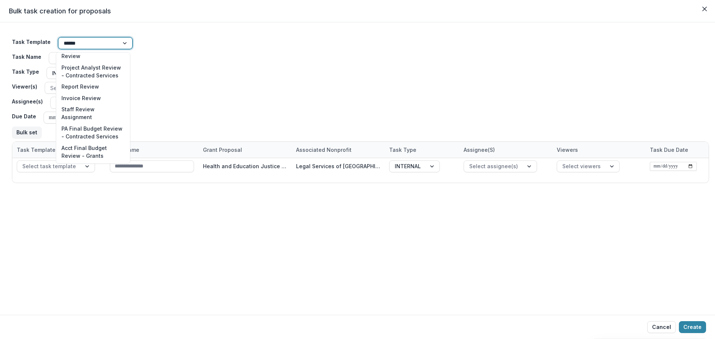
type input "******"
click at [211, 38] on div "Task Template 15 results available for search term review. Use Up and Down to c…" at bounding box center [360, 87] width 697 height 107
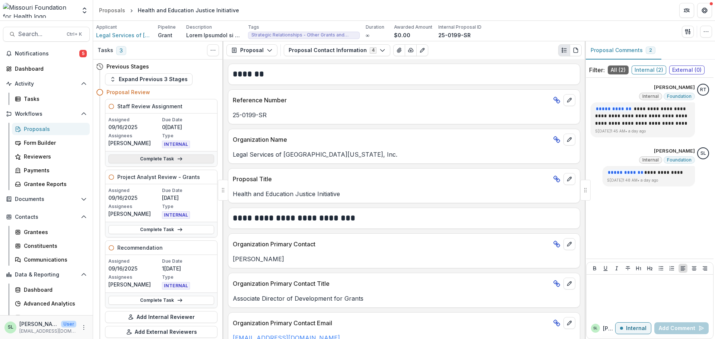
click at [171, 158] on link "Complete Task" at bounding box center [161, 158] width 106 height 9
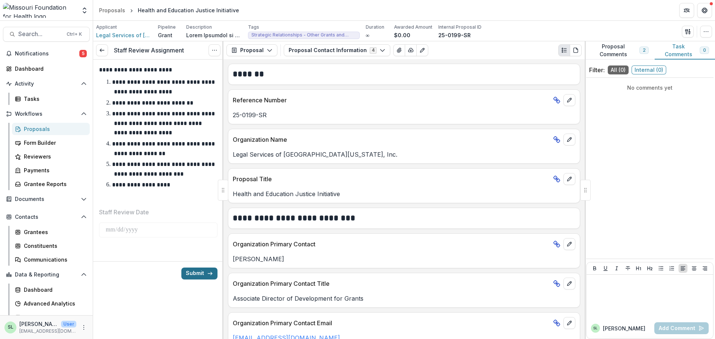
click at [204, 268] on button "Submit" at bounding box center [199, 274] width 36 height 12
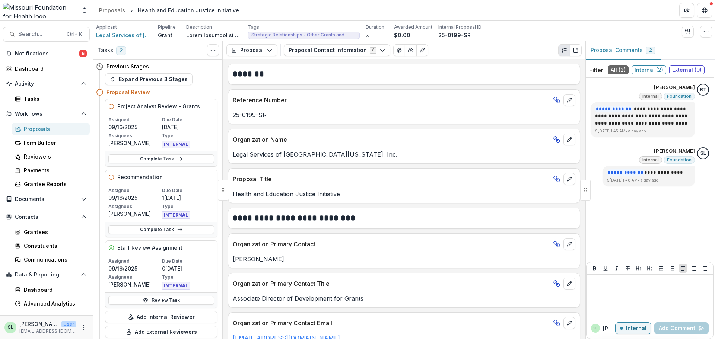
scroll to position [74, 0]
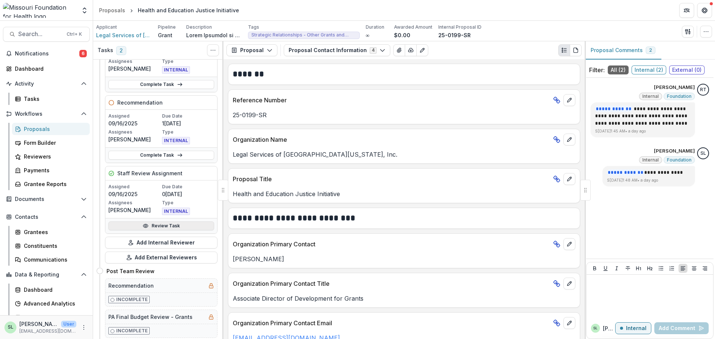
click at [154, 223] on link "Review Task" at bounding box center [161, 225] width 106 height 9
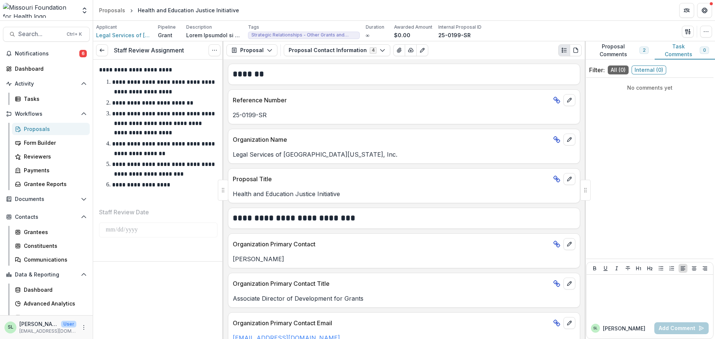
drag, startPoint x: 481, startPoint y: 28, endPoint x: 478, endPoint y: 32, distance: 5.0
click at [481, 29] on div "Applicant Legal Services of Eastern Missouri, Inc. Pipeline Grant Description D…" at bounding box center [404, 31] width 616 height 15
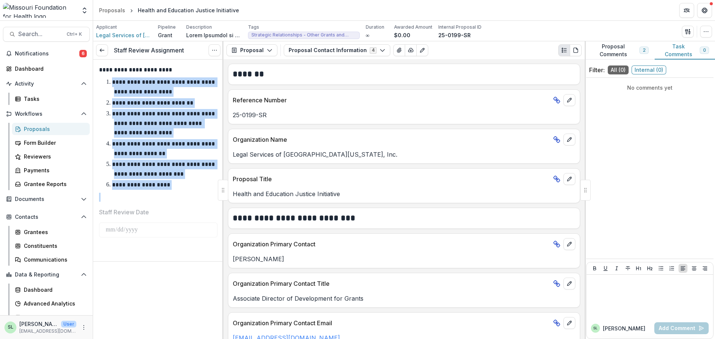
drag, startPoint x: 112, startPoint y: 82, endPoint x: 184, endPoint y: 196, distance: 134.5
click at [184, 196] on div "**********" at bounding box center [158, 134] width 118 height 136
copy ol "**********"
click at [100, 52] on icon at bounding box center [102, 50] width 6 height 6
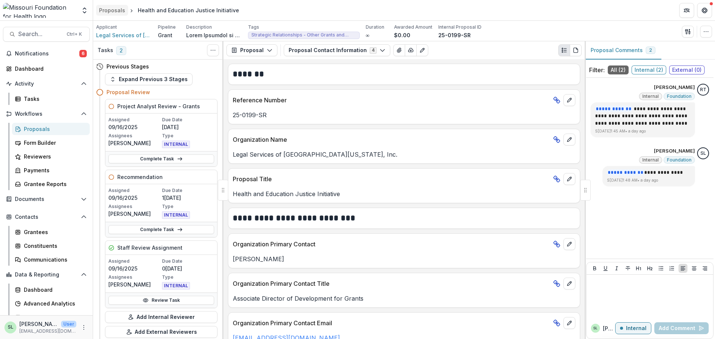
click at [116, 10] on div "Proposals" at bounding box center [112, 10] width 26 height 8
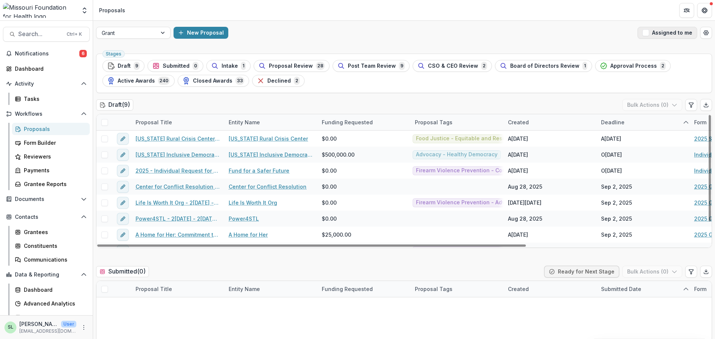
click at [668, 32] on button "Assigned to me" at bounding box center [667, 33] width 60 height 12
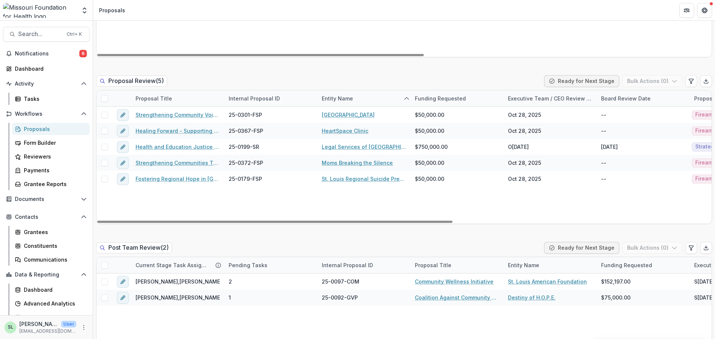
scroll to position [521, 0]
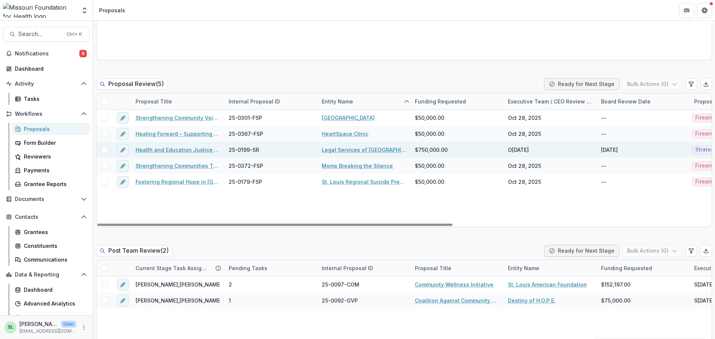
click at [103, 149] on span at bounding box center [104, 150] width 7 height 7
click at [675, 80] on button "Bulk Actions ( 1 )" at bounding box center [652, 84] width 58 height 12
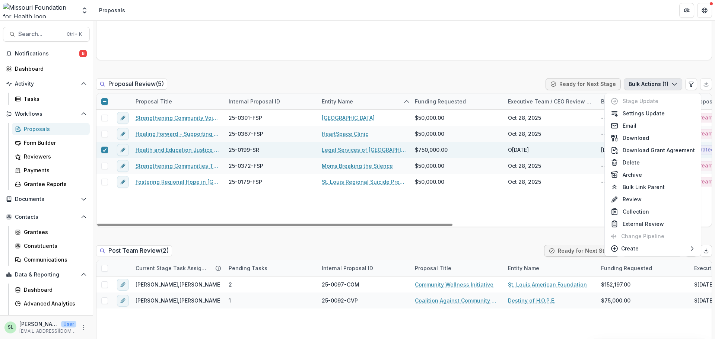
click at [202, 149] on link "Health and Education Justice Initiative" at bounding box center [177, 150] width 84 height 8
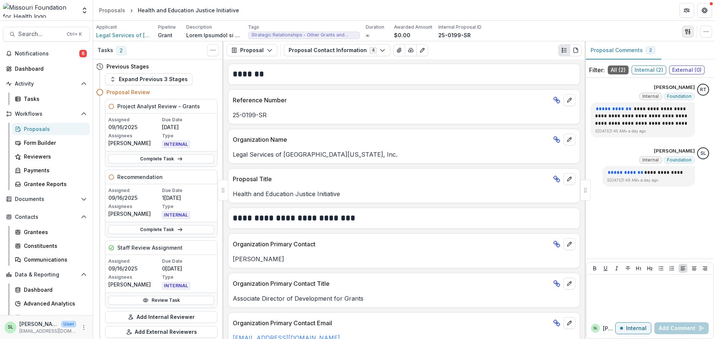
click at [690, 32] on button "button" at bounding box center [687, 32] width 12 height 12
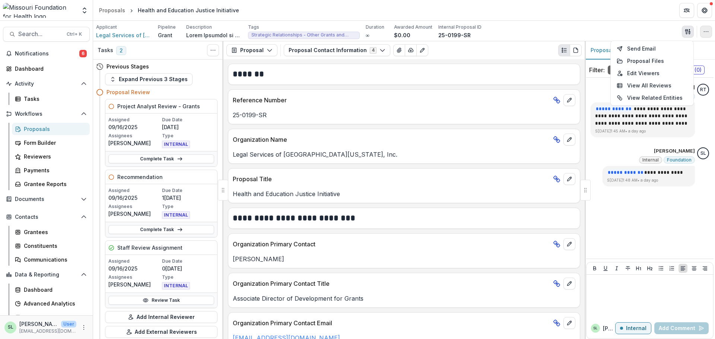
click at [709, 31] on button "button" at bounding box center [706, 32] width 12 height 12
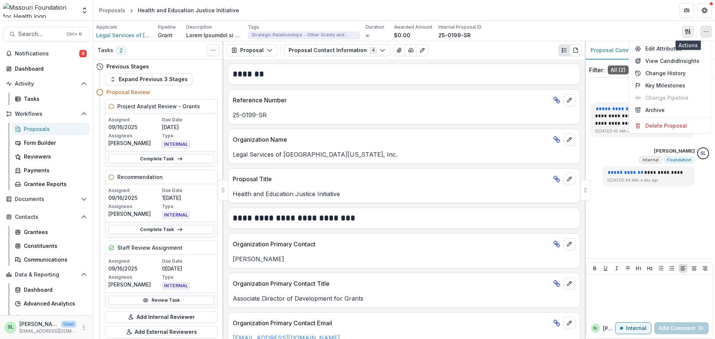
click at [687, 32] on icon "button" at bounding box center [687, 32] width 6 height 6
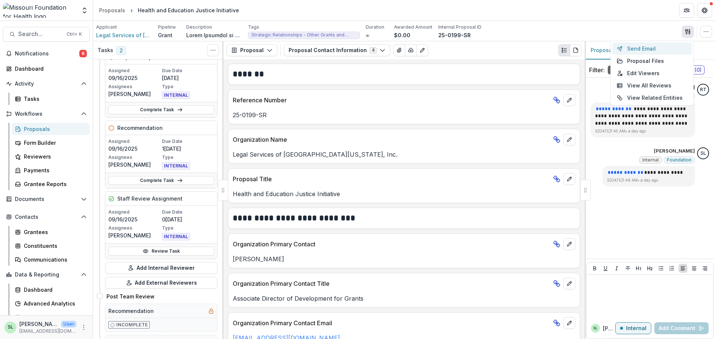
scroll to position [74, 0]
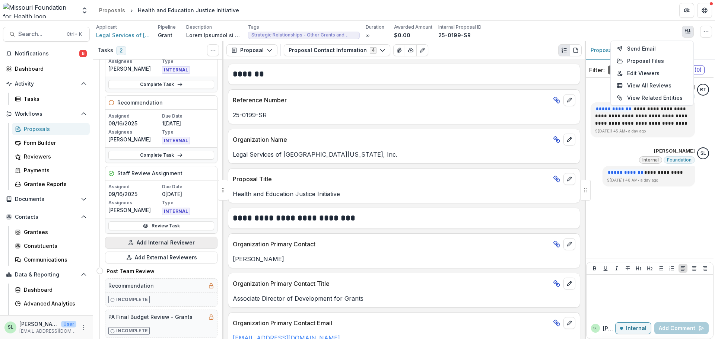
click at [153, 245] on button "Add Internal Reviewer" at bounding box center [161, 243] width 112 height 12
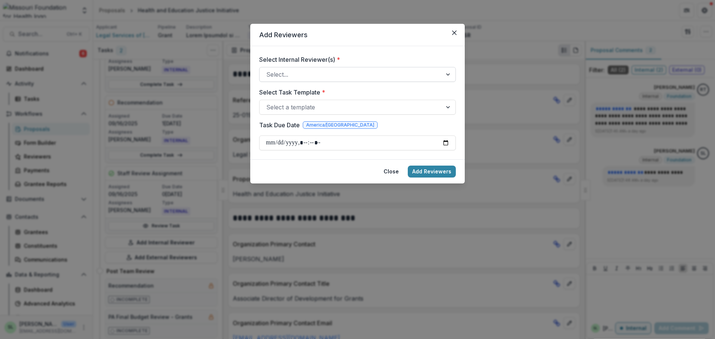
click at [328, 72] on div at bounding box center [350, 74] width 169 height 10
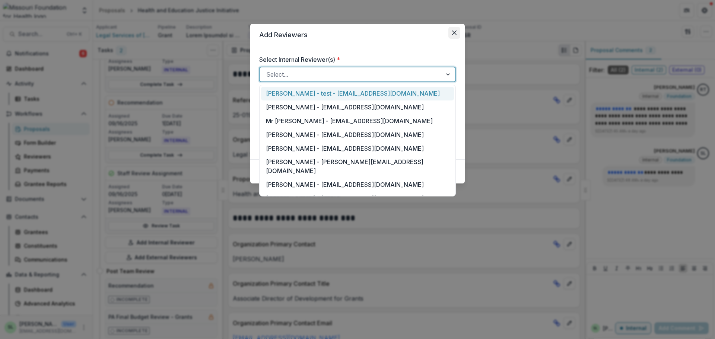
click at [457, 31] on button "Close" at bounding box center [454, 33] width 12 height 12
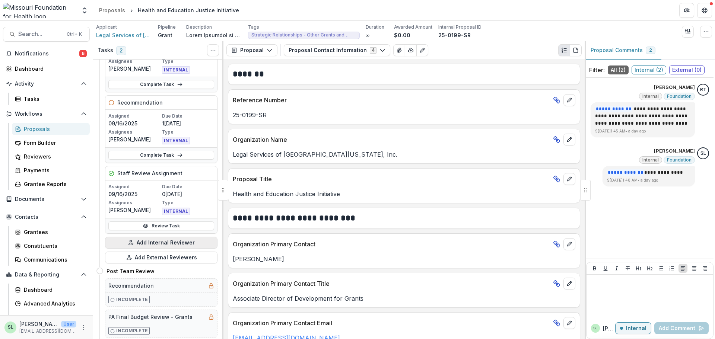
click at [150, 240] on button "Add Internal Reviewer" at bounding box center [161, 243] width 112 height 12
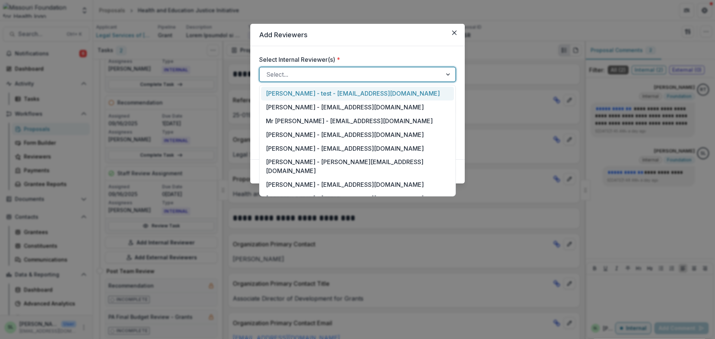
click at [314, 76] on div at bounding box center [350, 74] width 169 height 10
type input "***"
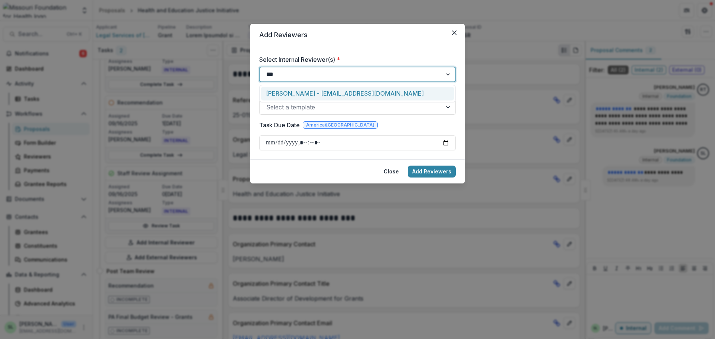
click at [312, 93] on div "Katie Kaufmann - kkaufmann@mffh.org" at bounding box center [357, 94] width 193 height 14
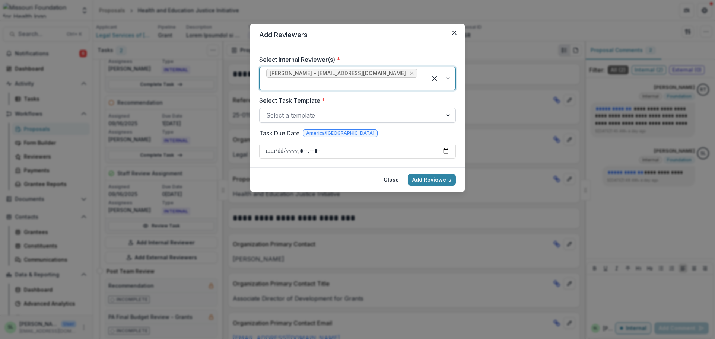
click at [306, 110] on div at bounding box center [350, 115] width 169 height 10
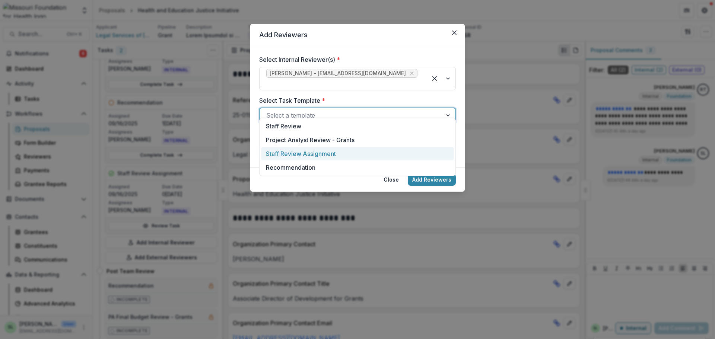
click at [304, 156] on div "Staff Review Assignment" at bounding box center [357, 154] width 193 height 14
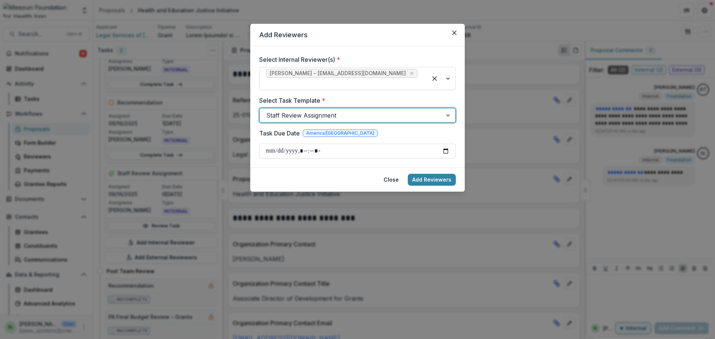
click at [310, 110] on div at bounding box center [350, 115] width 169 height 10
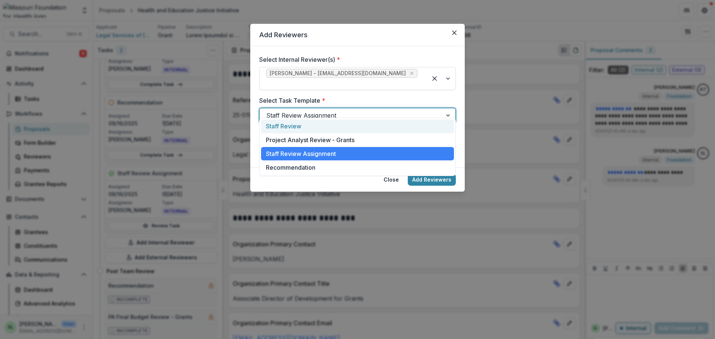
click at [297, 124] on div "Staff Review" at bounding box center [357, 126] width 193 height 14
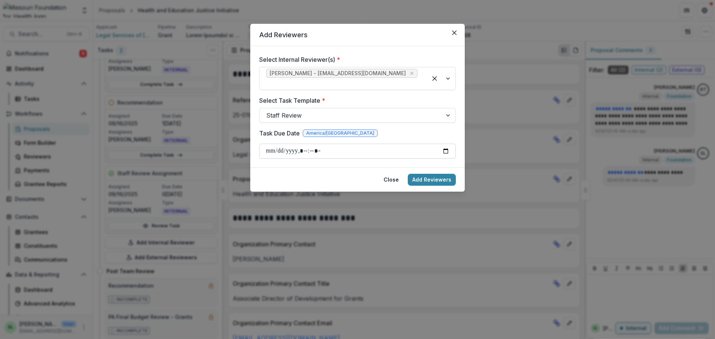
click at [270, 144] on input "Task Due Date" at bounding box center [357, 151] width 197 height 15
click at [306, 144] on input "Task Due Date" at bounding box center [357, 151] width 197 height 15
click at [322, 144] on input "Task Due Date" at bounding box center [357, 151] width 197 height 15
type input "**********"
click at [401, 79] on div at bounding box center [343, 84] width 154 height 10
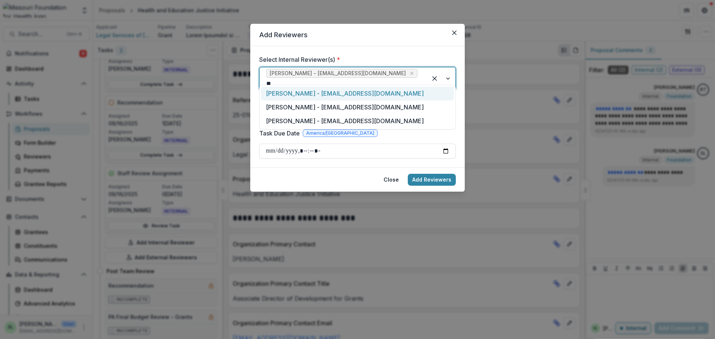
type input "***"
click at [338, 92] on div "Samantha Bunk - sbunk@mffh.org" at bounding box center [357, 94] width 193 height 14
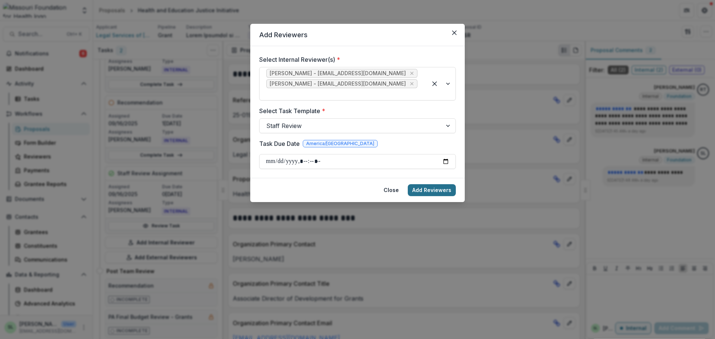
click at [436, 184] on button "Add Reviewers" at bounding box center [432, 190] width 48 height 12
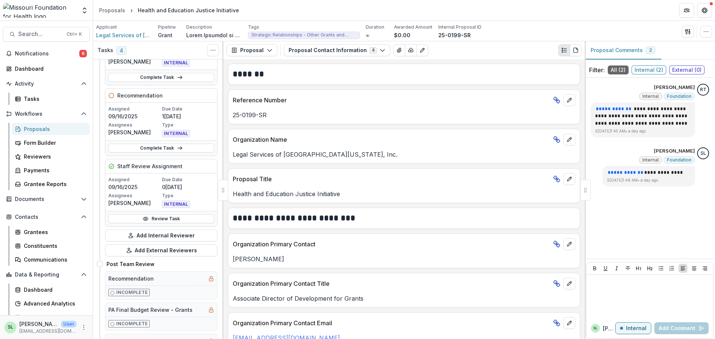
scroll to position [223, 0]
click at [160, 235] on button "Add Internal Reviewer" at bounding box center [161, 235] width 112 height 12
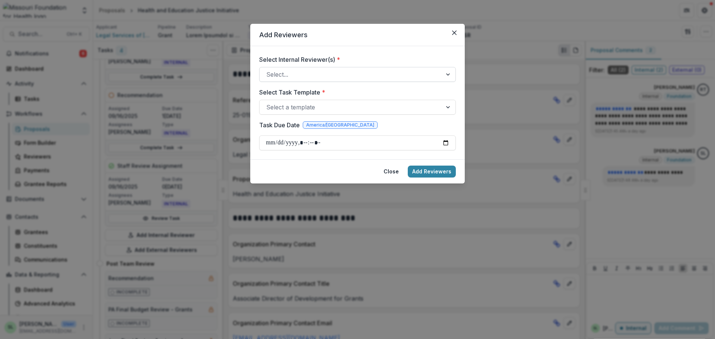
click at [301, 74] on div at bounding box center [350, 74] width 169 height 10
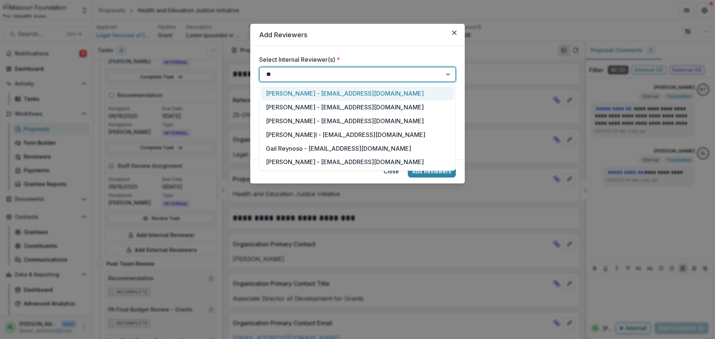
type input "***"
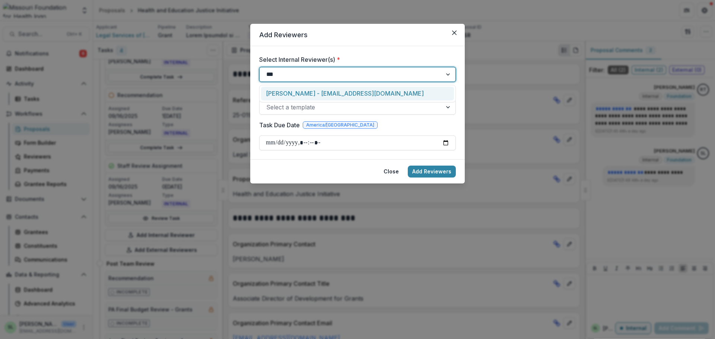
click at [292, 89] on div "Reana Thomas - rthomas@mffh.org" at bounding box center [357, 94] width 193 height 14
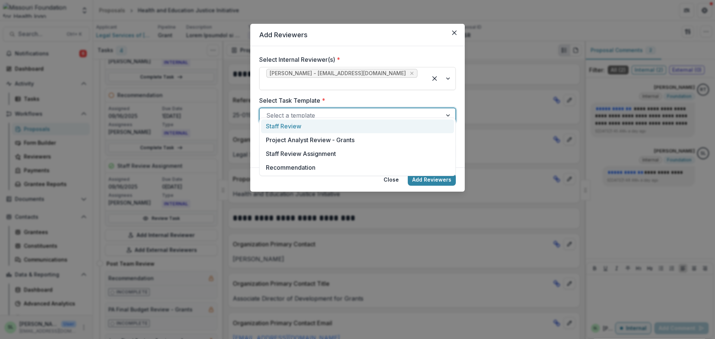
click at [291, 110] on div at bounding box center [350, 115] width 169 height 10
click at [288, 125] on div "Staff Review" at bounding box center [357, 126] width 193 height 14
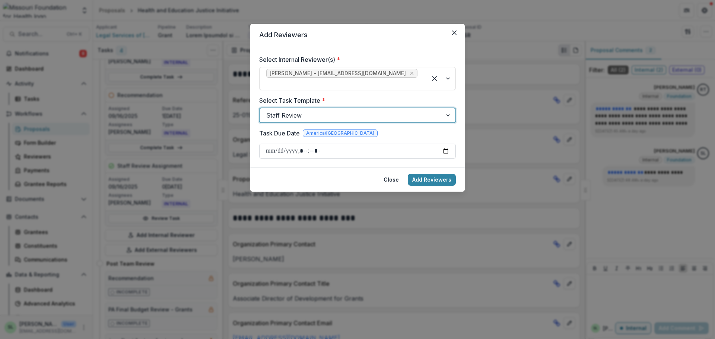
click at [272, 144] on input "Task Due Date" at bounding box center [357, 151] width 197 height 15
click at [298, 144] on input "Task Due Date" at bounding box center [357, 151] width 197 height 15
click at [307, 144] on input "Task Due Date" at bounding box center [357, 151] width 197 height 15
type input "**********"
click at [428, 180] on footer "Close Add Reviewers" at bounding box center [357, 179] width 214 height 24
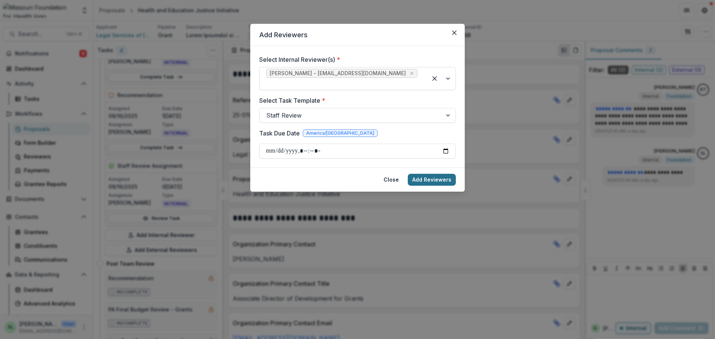
click at [429, 174] on button "Add Reviewers" at bounding box center [432, 180] width 48 height 12
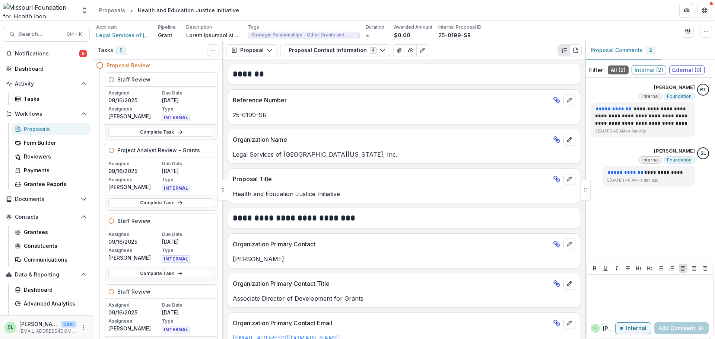
scroll to position [37, 0]
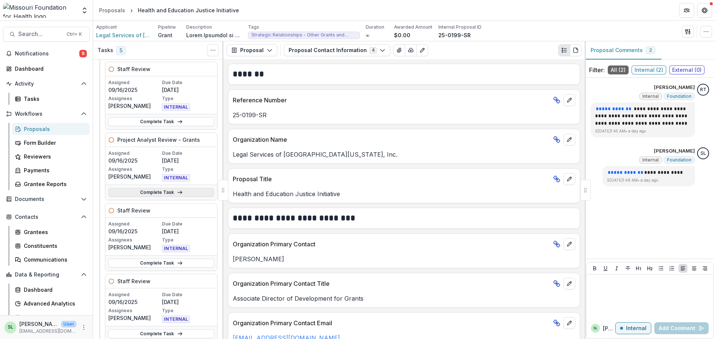
click at [154, 193] on link "Complete Task" at bounding box center [161, 192] width 106 height 9
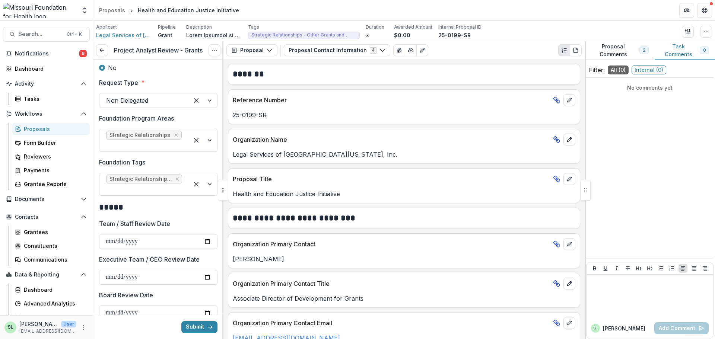
scroll to position [558, 0]
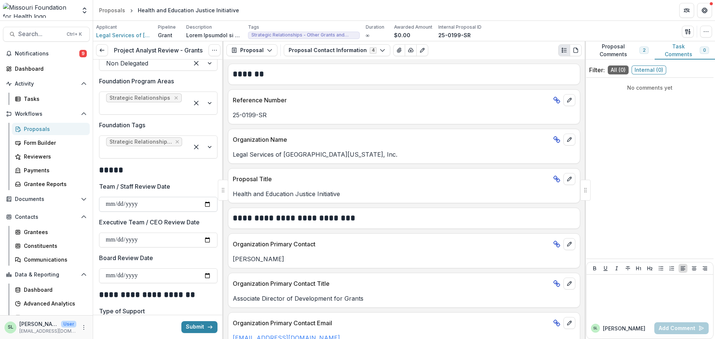
click at [118, 197] on input "**********" at bounding box center [158, 204] width 118 height 15
type input "**********"
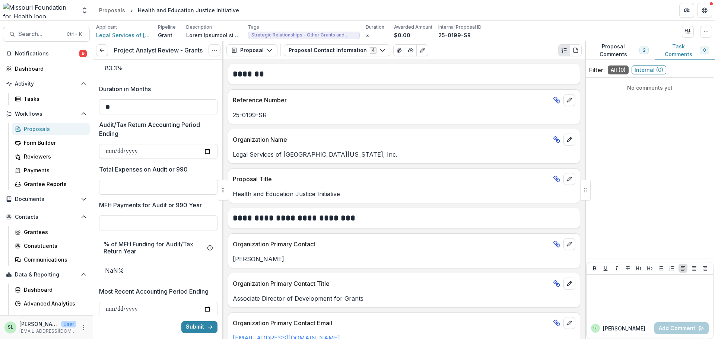
scroll to position [1005, 0]
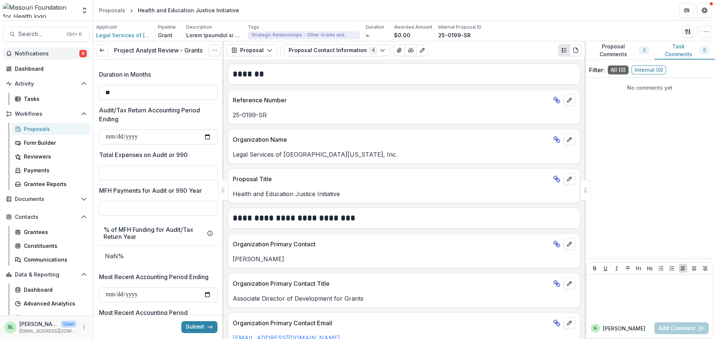
click at [44, 51] on span "Notifications" at bounding box center [47, 54] width 64 height 6
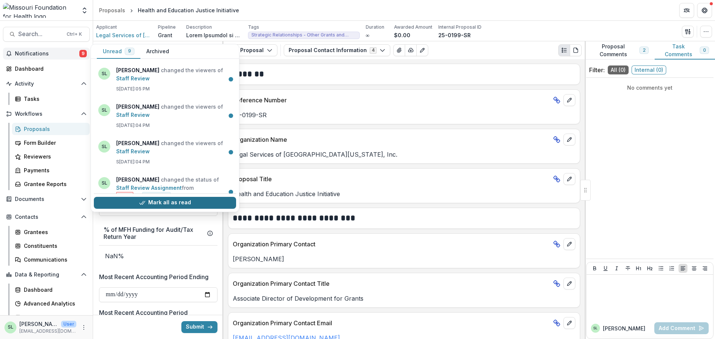
click at [159, 201] on button "Mark all as read" at bounding box center [165, 203] width 142 height 12
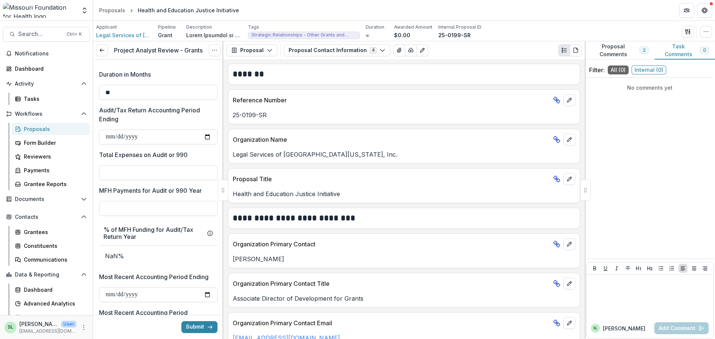
click at [41, 130] on div "Proposals" at bounding box center [54, 129] width 60 height 8
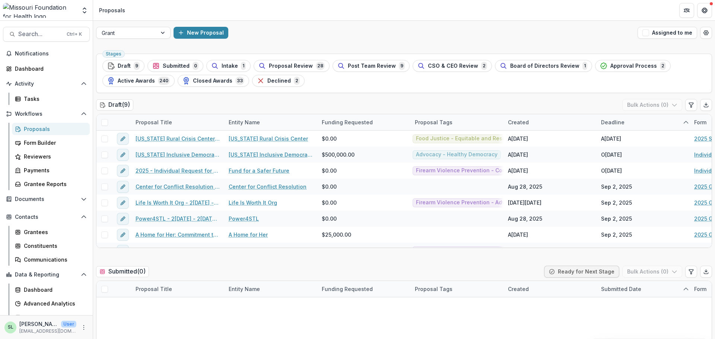
click at [33, 128] on div "Proposals" at bounding box center [54, 129] width 60 height 8
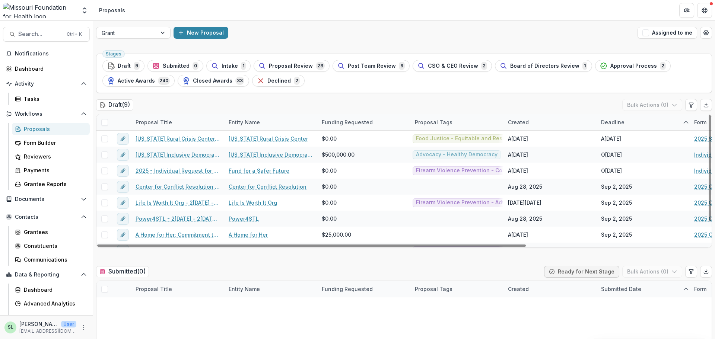
click at [130, 26] on div "Grant New Proposal Assigned to me" at bounding box center [404, 33] width 622 height 24
click at [128, 31] on div at bounding box center [127, 32] width 50 height 9
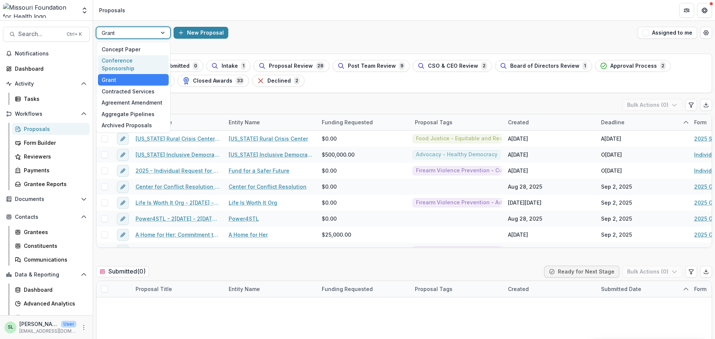
click at [125, 61] on div "Conference Sponsorship" at bounding box center [133, 64] width 71 height 19
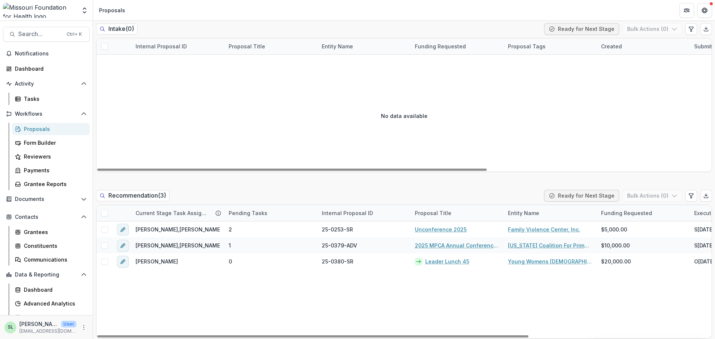
scroll to position [447, 0]
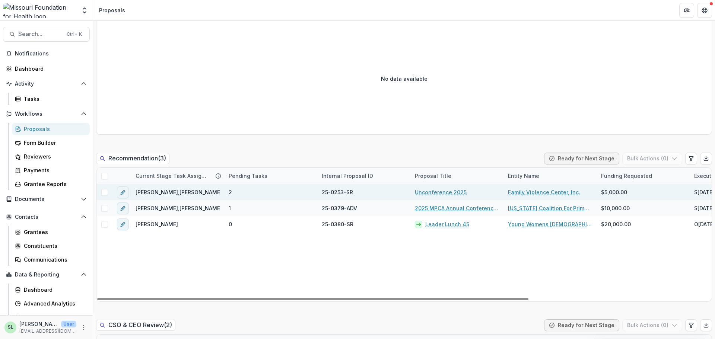
click at [444, 191] on link "Unconference 2025" at bounding box center [441, 192] width 52 height 8
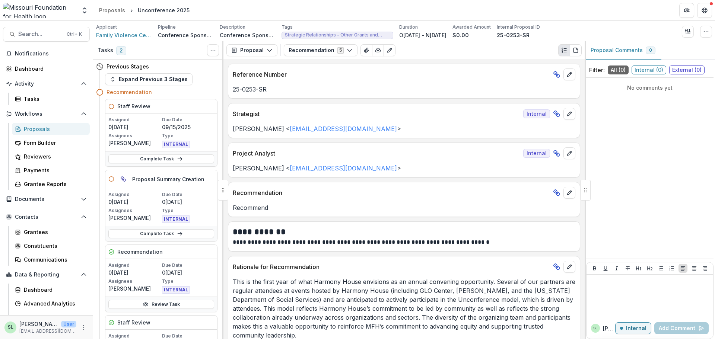
scroll to position [37, 0]
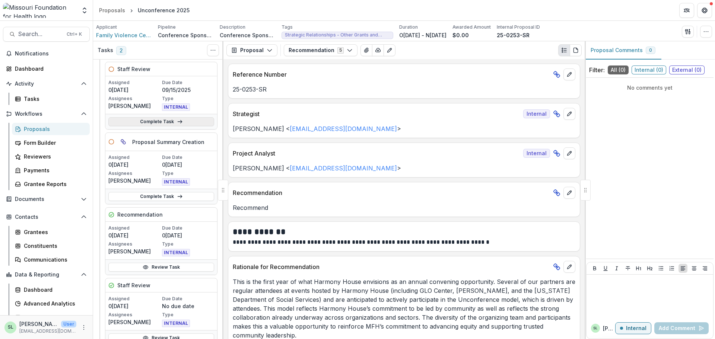
click at [182, 121] on link "Complete Task" at bounding box center [161, 121] width 106 height 9
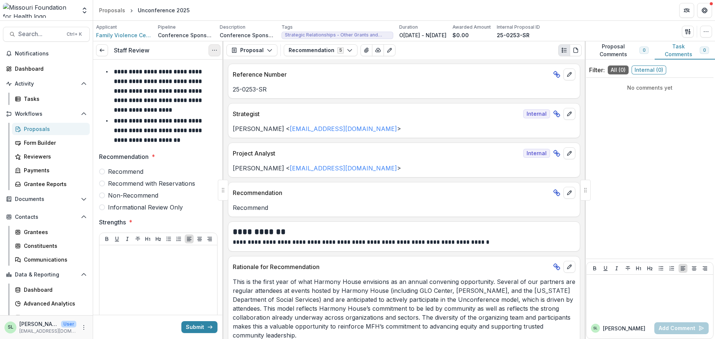
click at [210, 46] on button "Options" at bounding box center [214, 50] width 12 height 12
click at [187, 83] on button "Cancel Task" at bounding box center [179, 83] width 80 height 12
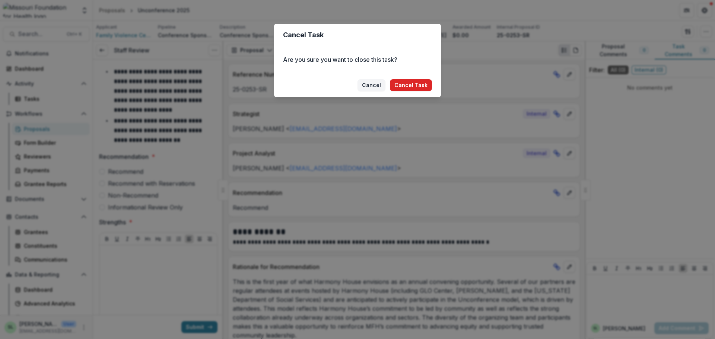
click at [421, 84] on button "Cancel Task" at bounding box center [411, 85] width 42 height 12
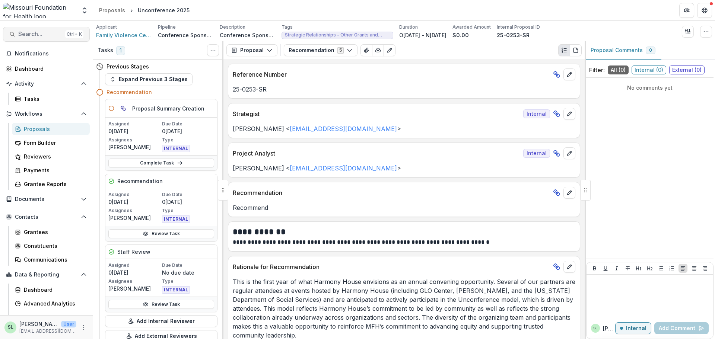
click at [47, 35] on span "Search..." at bounding box center [40, 34] width 44 height 7
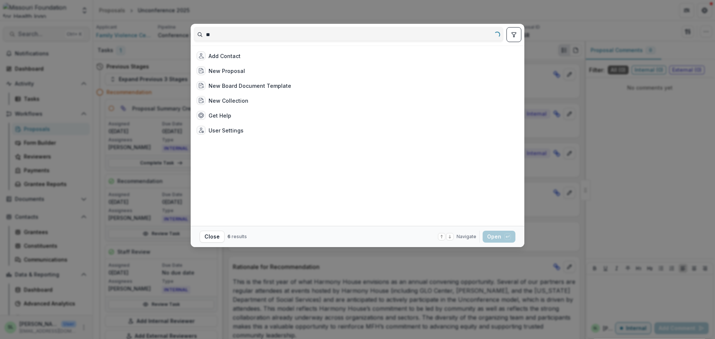
type input "*"
click at [118, 9] on div "Add Contact New Proposal New Board Document Template New Collection Get Help Us…" at bounding box center [357, 169] width 715 height 339
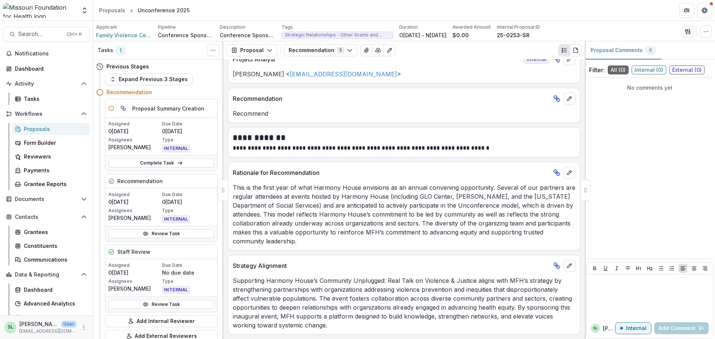
scroll to position [95, 0]
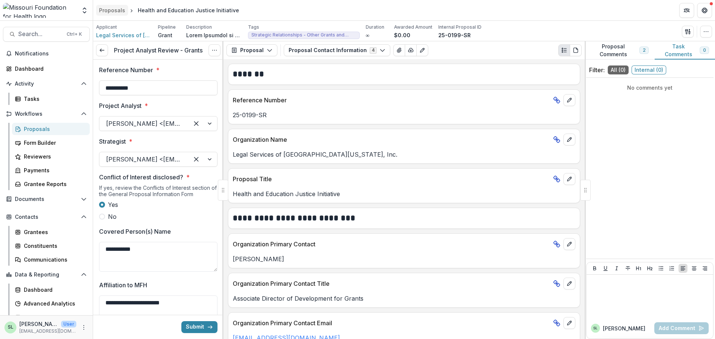
click at [108, 7] on div "Proposals" at bounding box center [112, 10] width 26 height 8
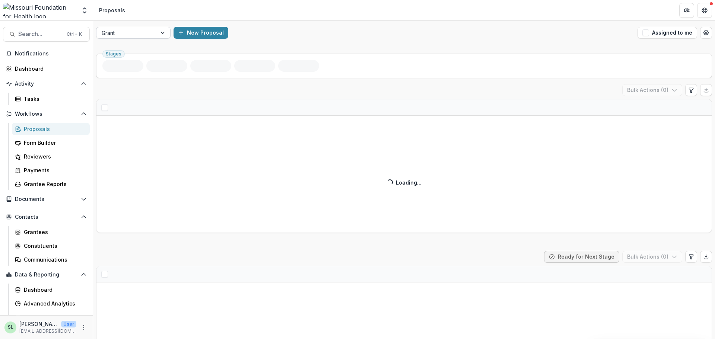
click at [135, 31] on div at bounding box center [127, 32] width 50 height 9
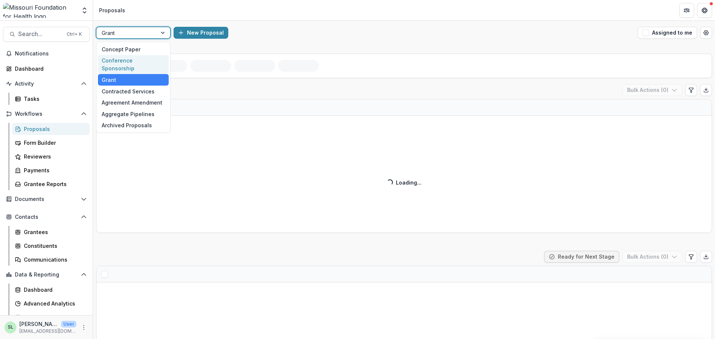
click at [124, 61] on div "Conference Sponsorship" at bounding box center [133, 64] width 71 height 19
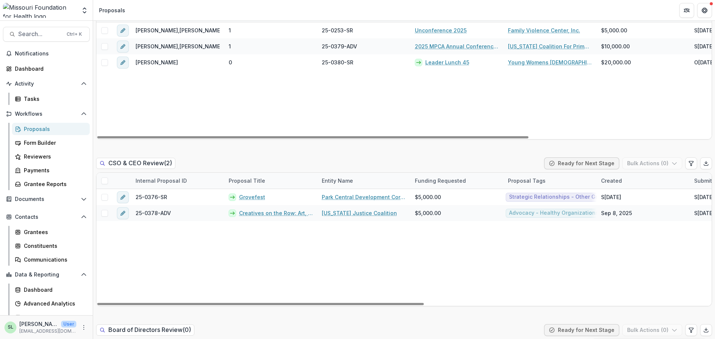
scroll to position [633, 0]
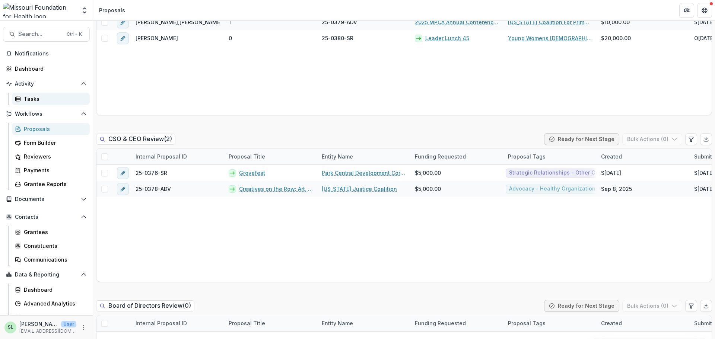
click at [35, 98] on div "Tasks" at bounding box center [54, 99] width 60 height 8
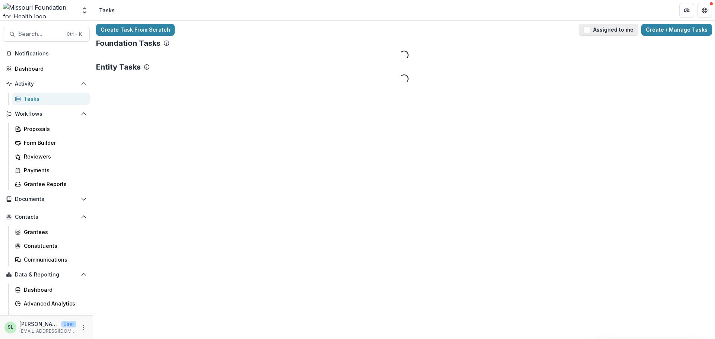
click at [628, 34] on button "Assigned to me" at bounding box center [608, 30] width 60 height 12
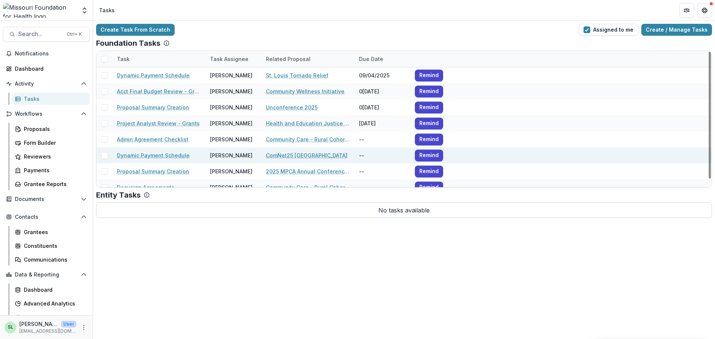
scroll to position [8, 0]
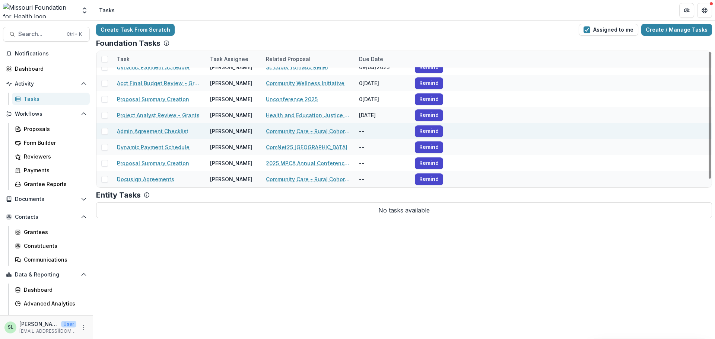
click at [297, 132] on link "Community Care - Rural Cohort Implementation Grant" at bounding box center [308, 131] width 84 height 8
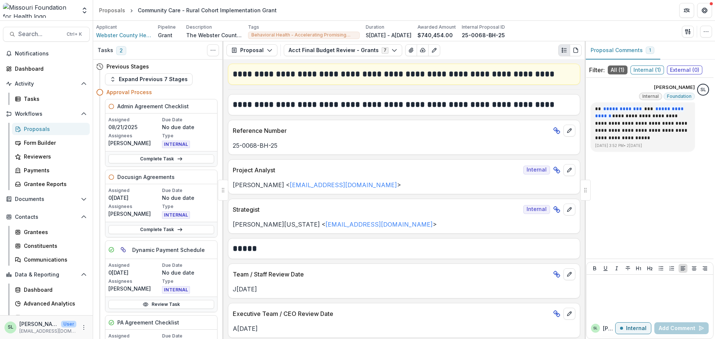
click at [335, 44] on div "Proposal Proposal Payments Reports Grant Agreements Board Summaries Bank Detail…" at bounding box center [403, 50] width 361 height 18
click at [336, 52] on button "Acct Final Budget Review - Grants 7" at bounding box center [343, 50] width 118 height 12
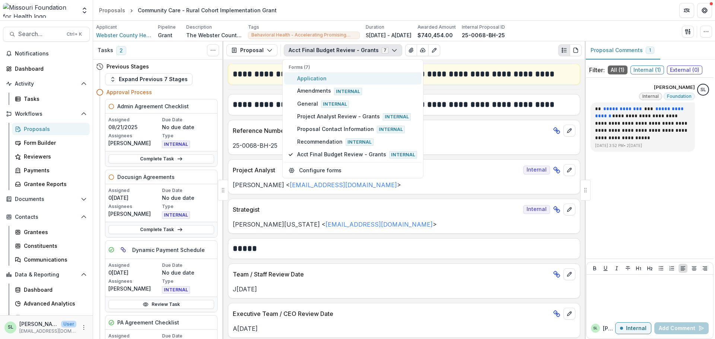
click at [324, 80] on span "Application" at bounding box center [357, 78] width 120 height 8
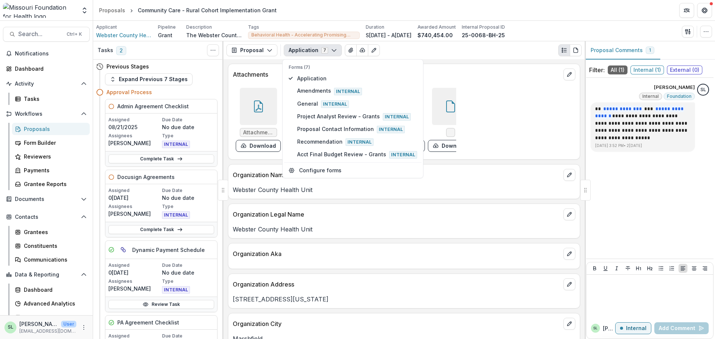
click at [507, 114] on div "Attachments/6992/Sheriff signed MOU.pdf Download Attachments/6992/MFH Acknowled…" at bounding box center [404, 120] width 342 height 70
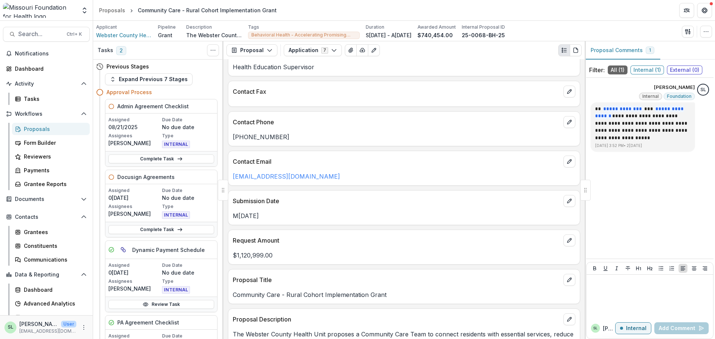
scroll to position [782, 0]
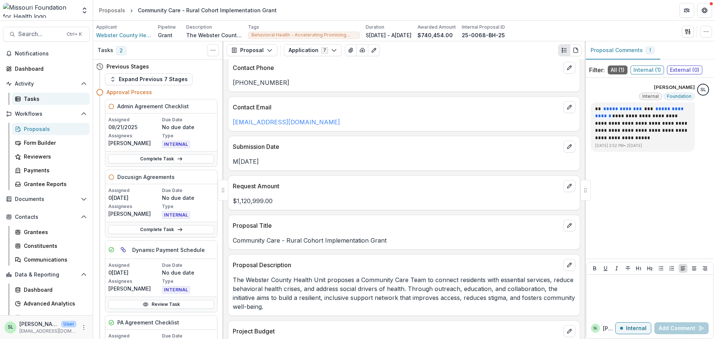
click at [27, 99] on div "Tasks" at bounding box center [54, 99] width 60 height 8
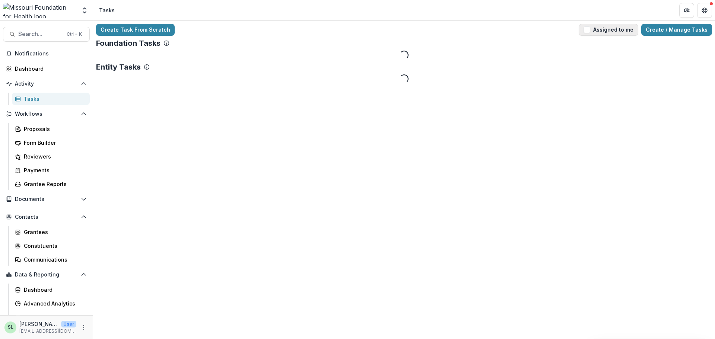
click at [616, 26] on button "Assigned to me" at bounding box center [608, 30] width 60 height 12
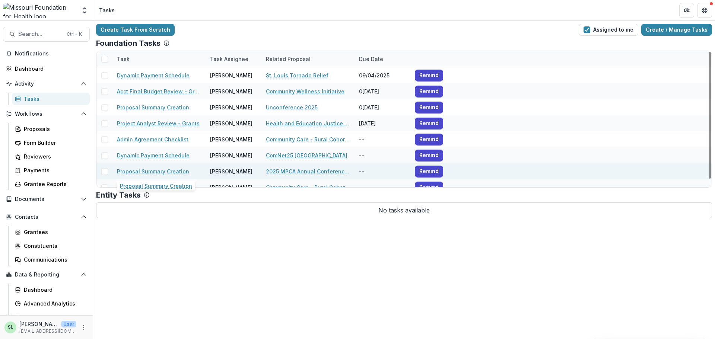
scroll to position [8, 0]
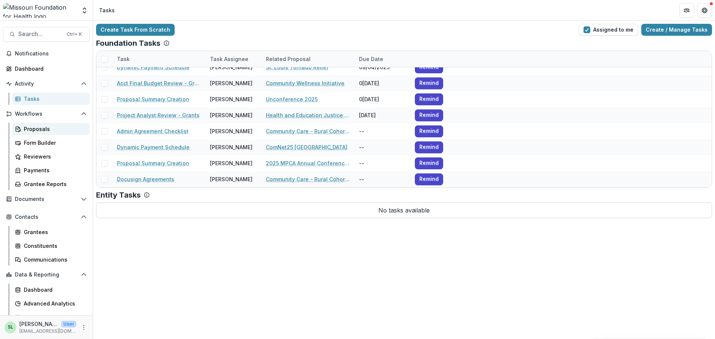
click at [36, 130] on div "Proposals" at bounding box center [54, 129] width 60 height 8
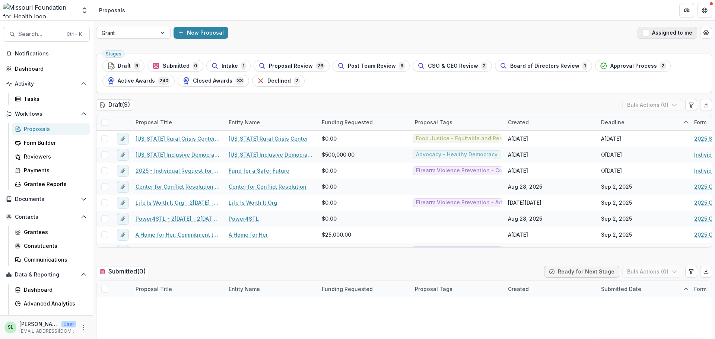
click at [644, 35] on span "button" at bounding box center [645, 32] width 7 height 7
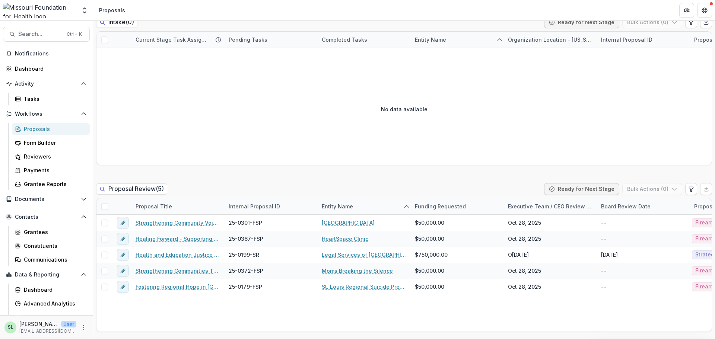
scroll to position [447, 0]
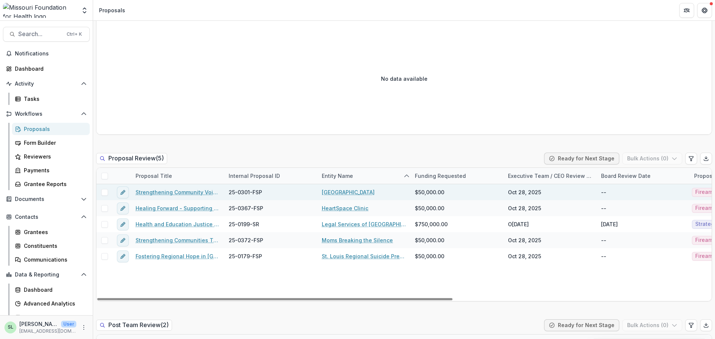
click at [175, 192] on link "Strengthening Community Voices: CASPER Data to Action on Mental Health and Fire…" at bounding box center [177, 192] width 84 height 8
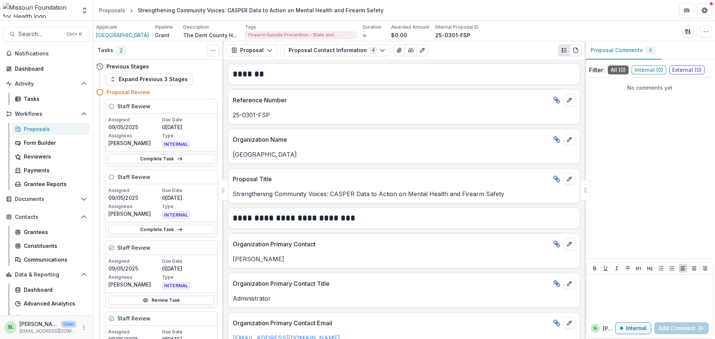
click at [689, 38] on div "Applicant Dent County Health Center Pipeline Grant Description The Dent County …" at bounding box center [404, 31] width 616 height 15
click at [687, 35] on button "button" at bounding box center [687, 32] width 12 height 12
click at [638, 61] on button "Proposal Files" at bounding box center [652, 61] width 80 height 12
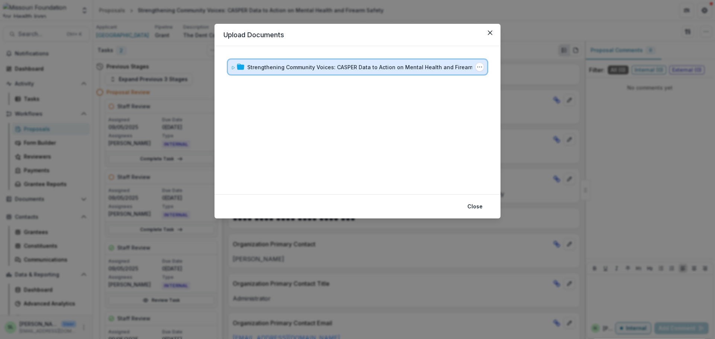
click at [338, 71] on div "Strengthening Community Voices: CASPER Data to Action on Mental Health and Fire…" at bounding box center [357, 67] width 259 height 15
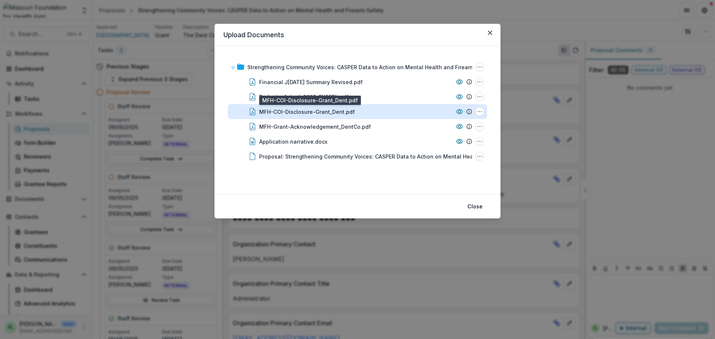
click at [304, 115] on div "MFH-COI-Disclosure-Grant_Dent.pdf" at bounding box center [307, 112] width 96 height 8
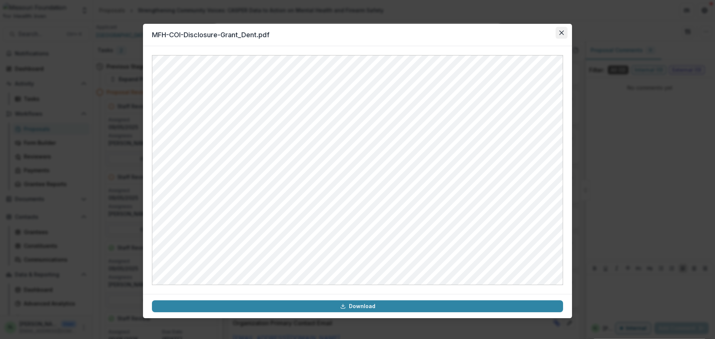
click at [561, 32] on icon "Close" at bounding box center [561, 33] width 4 height 4
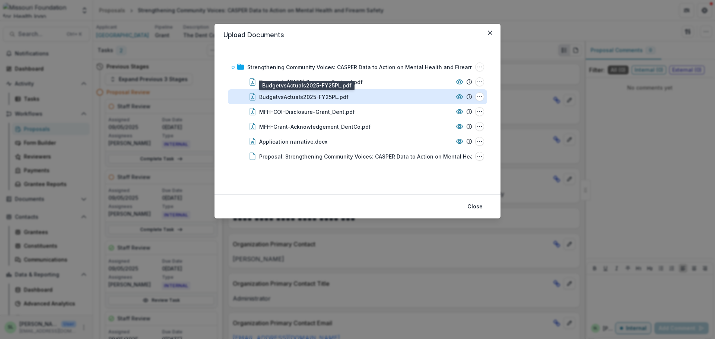
click at [317, 95] on div "BudgetvsActuals2025-FY25PL.pdf" at bounding box center [303, 97] width 89 height 8
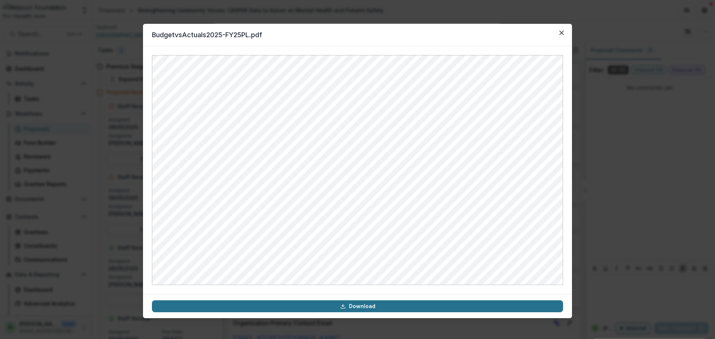
click at [364, 312] on link "Download" at bounding box center [357, 306] width 411 height 12
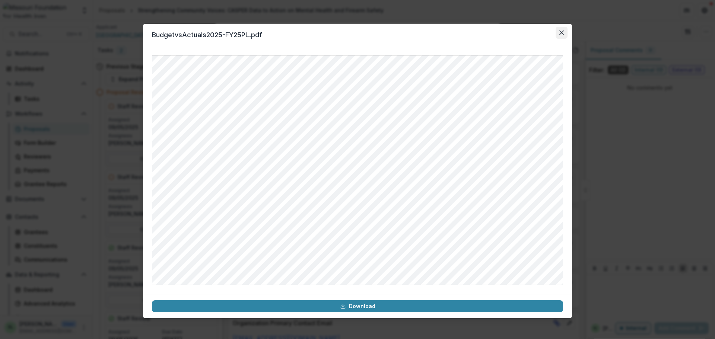
click at [566, 34] on button "Close" at bounding box center [561, 33] width 12 height 12
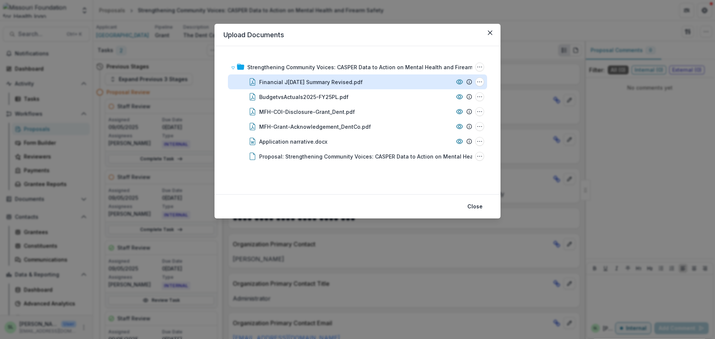
click at [303, 82] on div "Financial July 25 Summary Revised.pdf" at bounding box center [310, 82] width 103 height 8
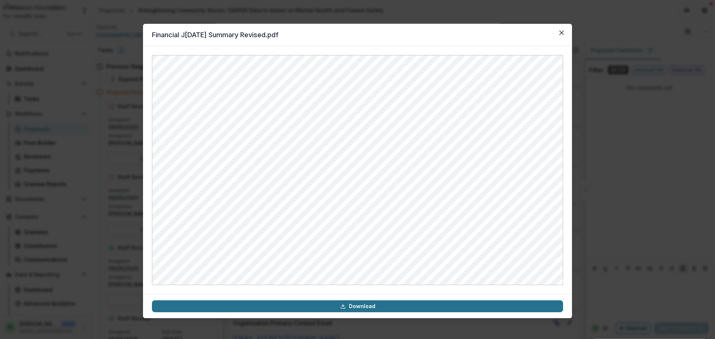
click at [367, 306] on link "Download" at bounding box center [357, 306] width 411 height 12
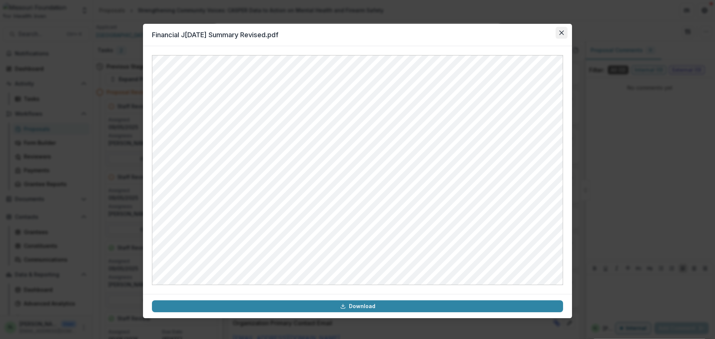
click at [560, 32] on icon "Close" at bounding box center [561, 33] width 4 height 4
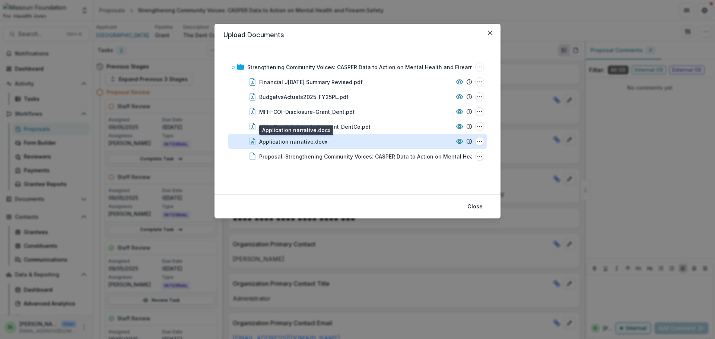
click at [291, 141] on div "Application narrative.docx" at bounding box center [293, 142] width 68 height 8
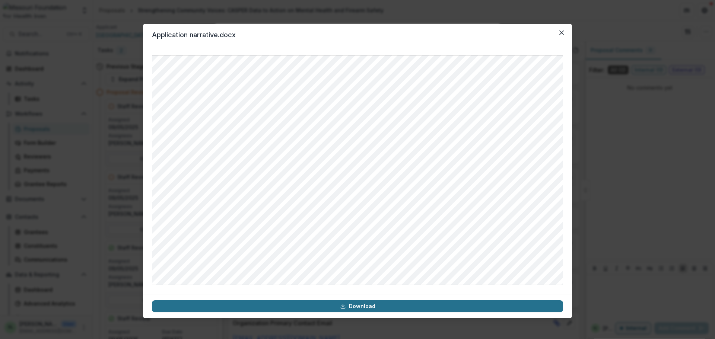
click at [388, 309] on link "Download" at bounding box center [357, 306] width 411 height 12
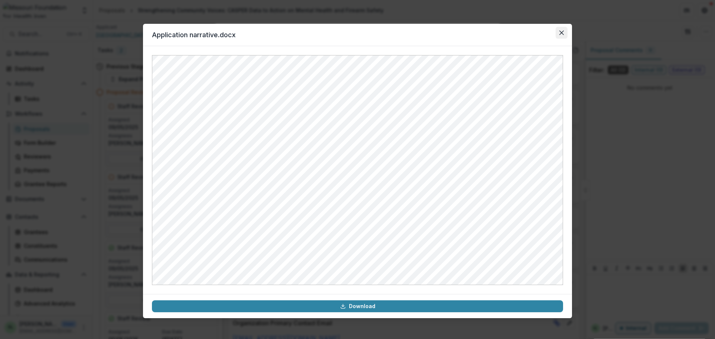
click at [564, 33] on button "Close" at bounding box center [561, 33] width 12 height 12
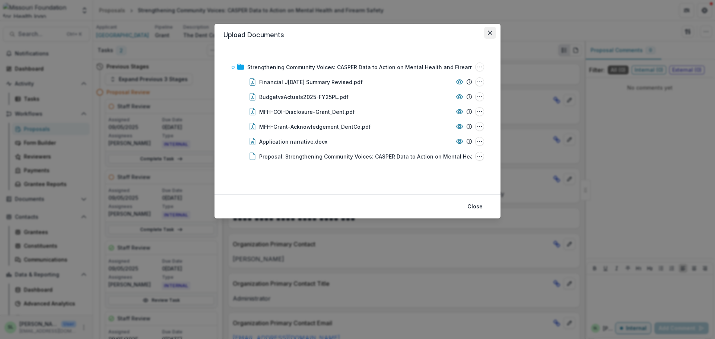
click at [489, 36] on button "Close" at bounding box center [490, 33] width 12 height 12
